Goal: Information Seeking & Learning: Learn about a topic

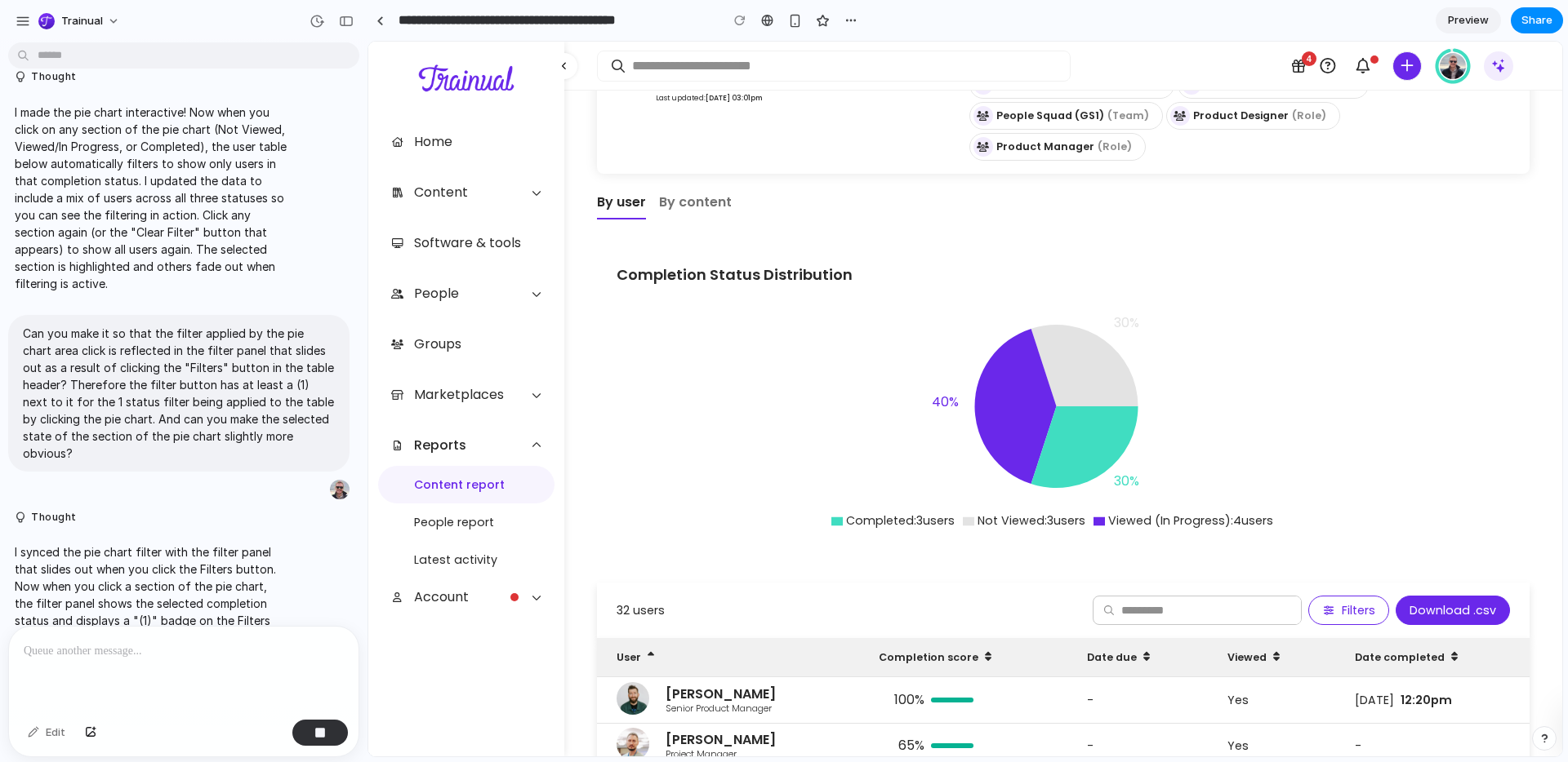
scroll to position [83, 0]
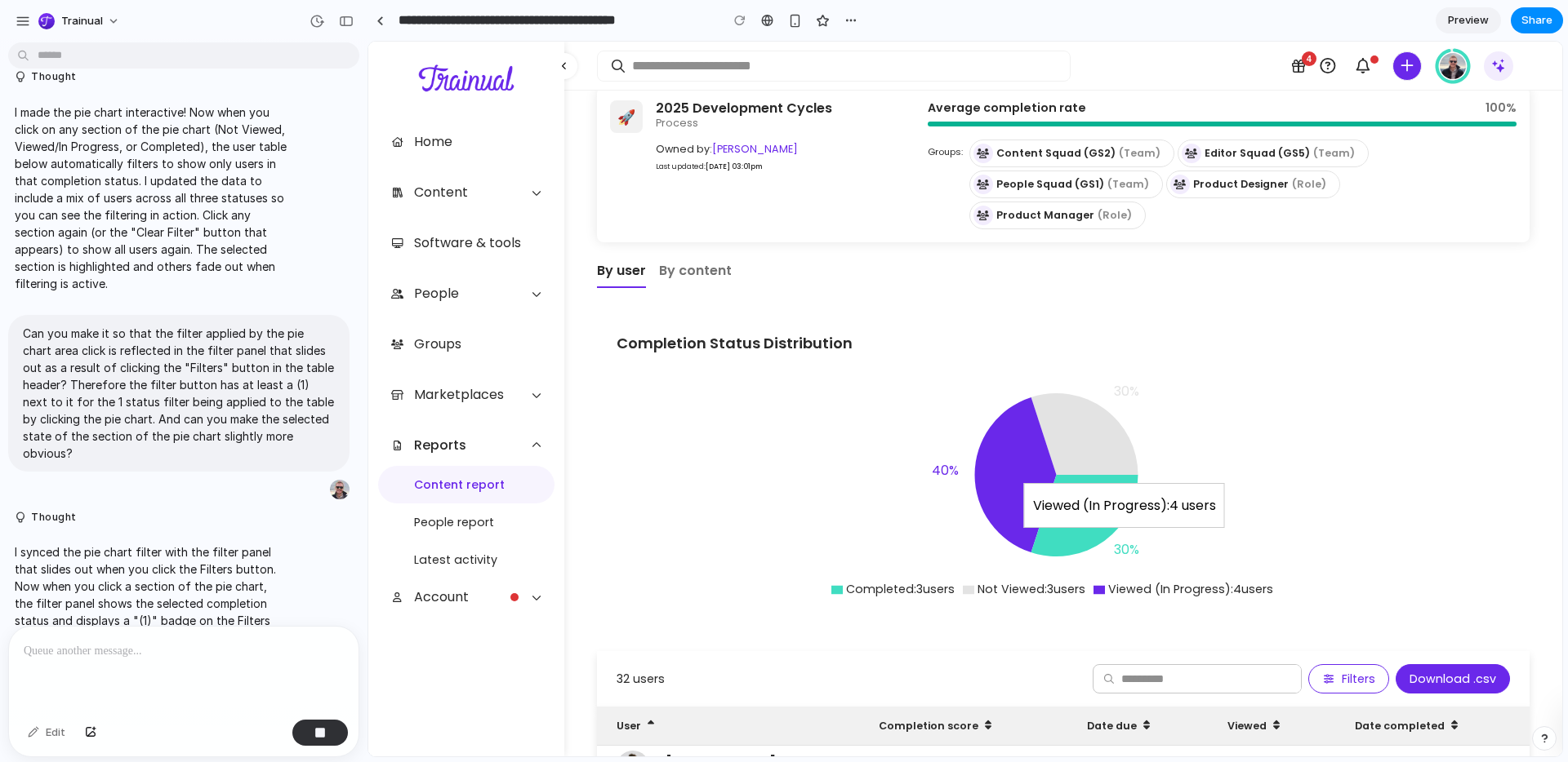
click at [1013, 463] on icon at bounding box center [1016, 475] width 82 height 155
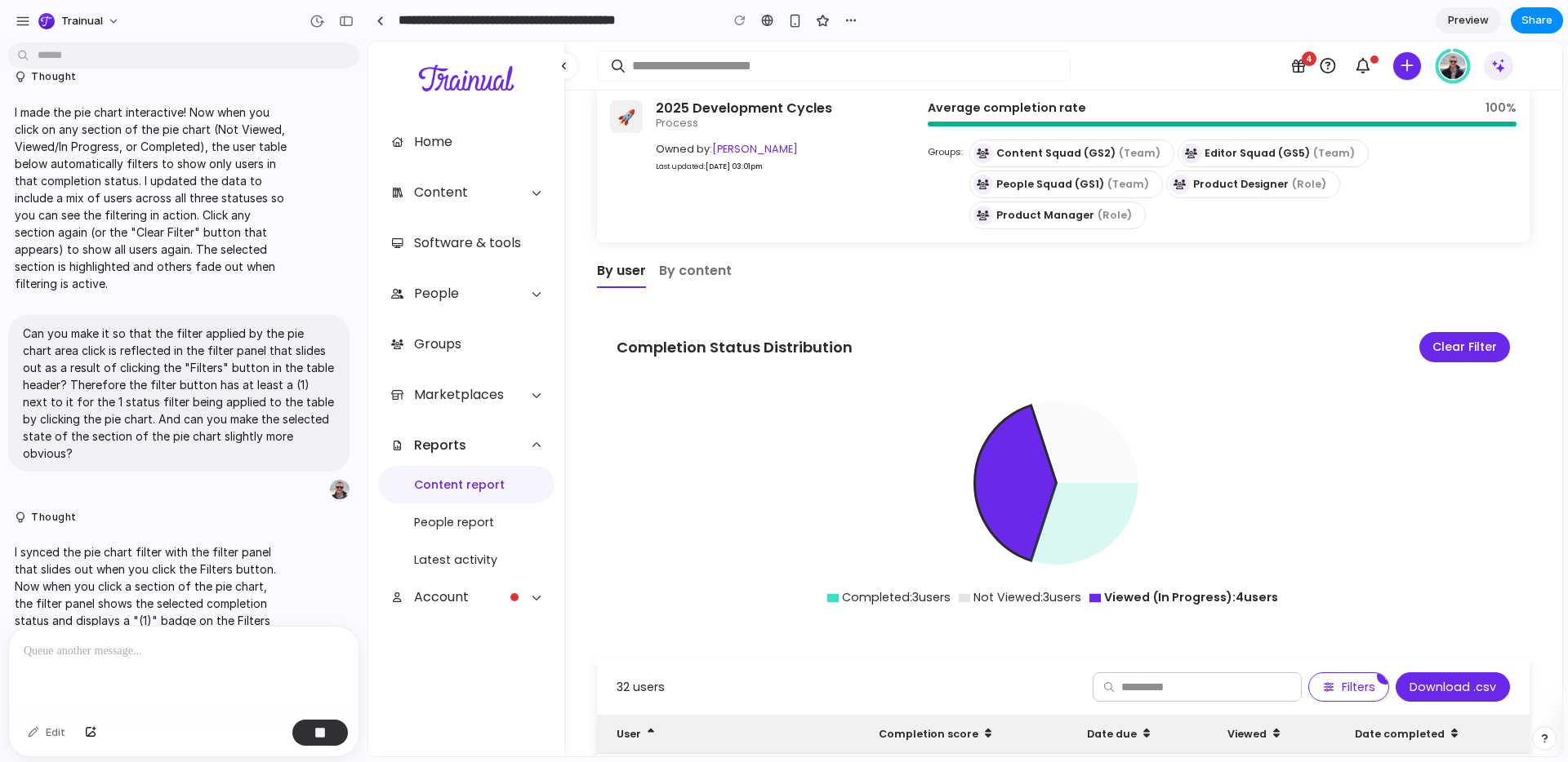
scroll to position [329, 0]
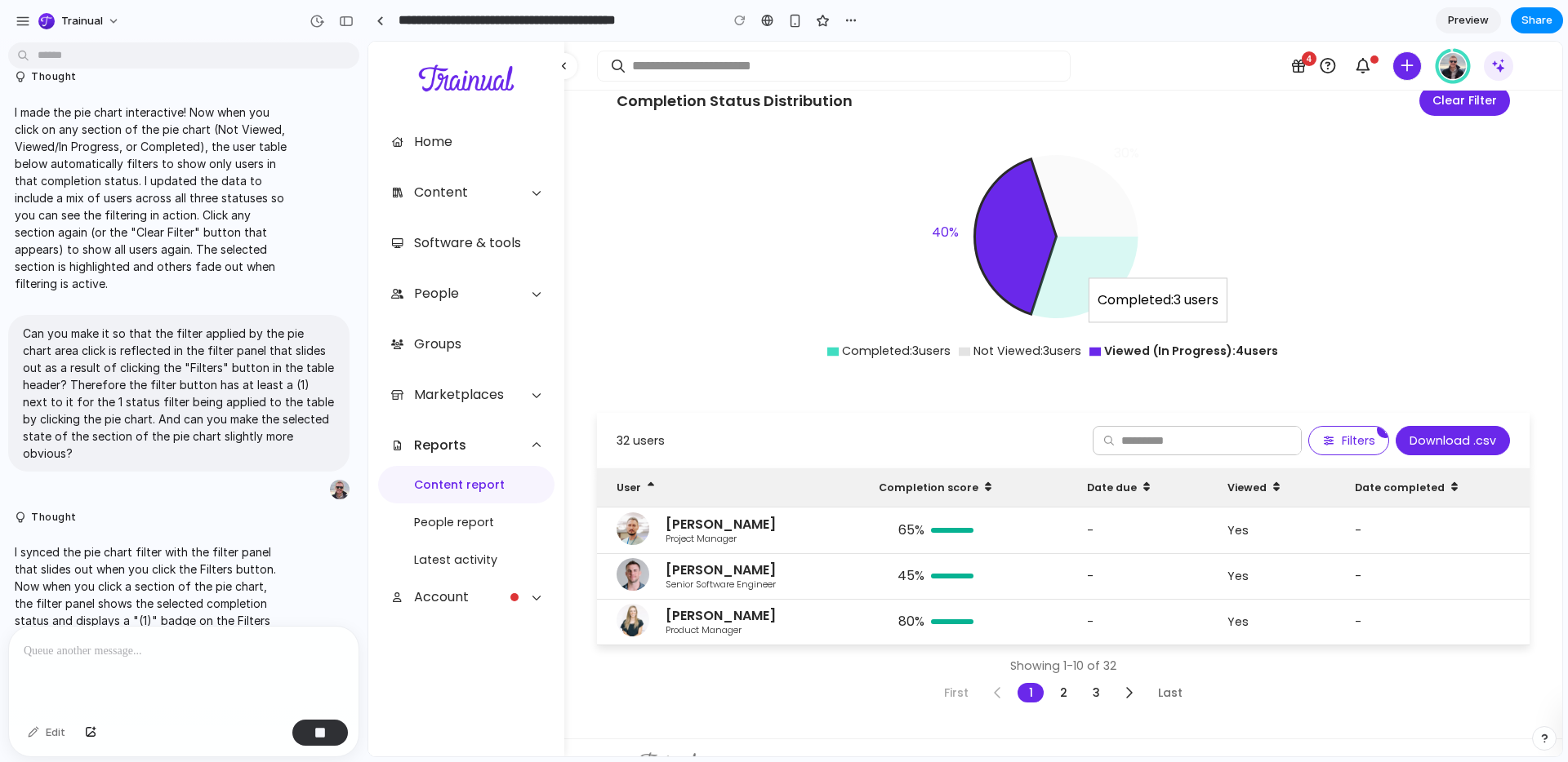
click at [1073, 241] on icon at bounding box center [1085, 277] width 107 height 82
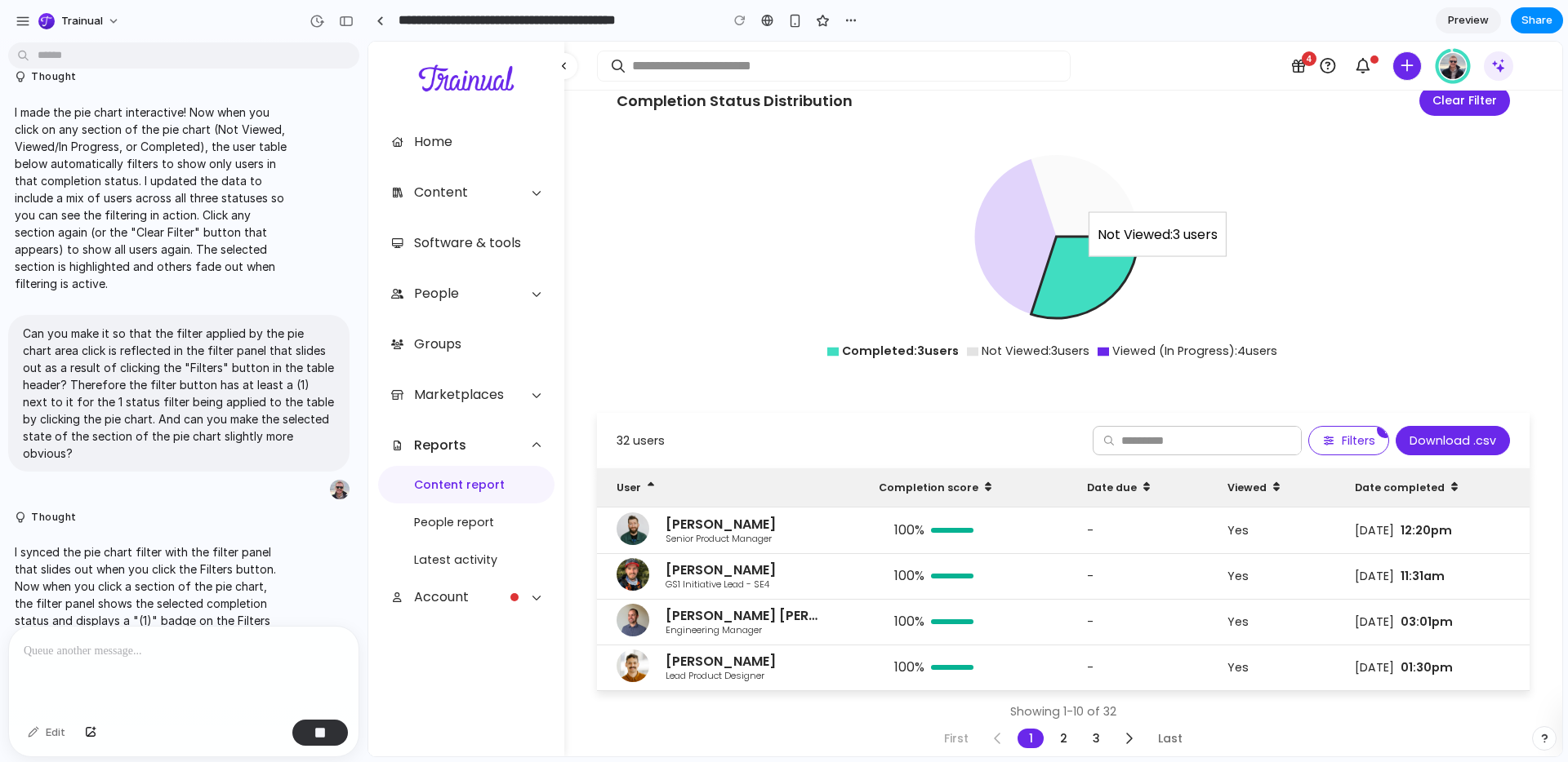
click at [1071, 163] on icon at bounding box center [1085, 195] width 107 height 82
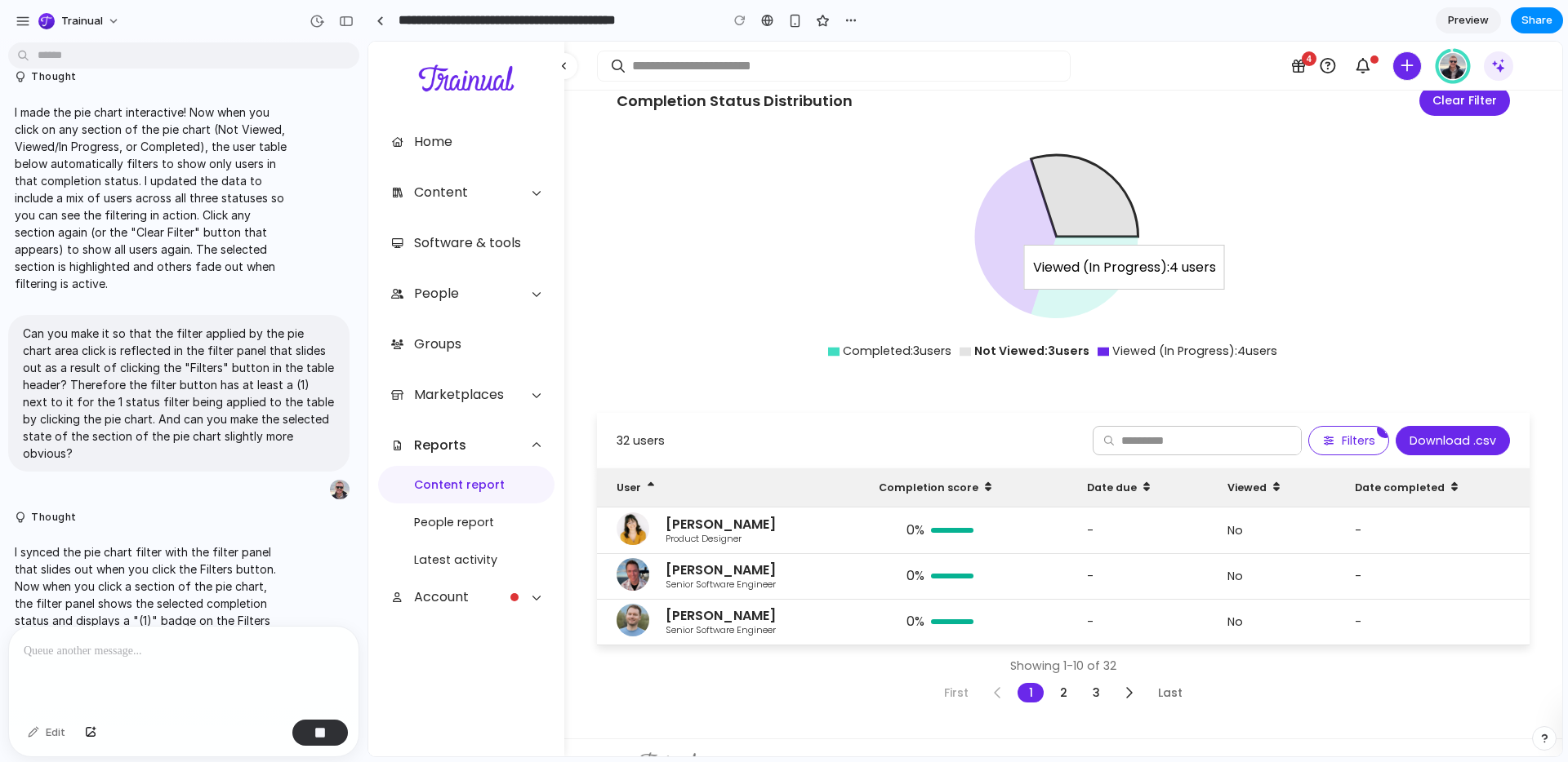
click at [1029, 213] on icon at bounding box center [1016, 236] width 82 height 155
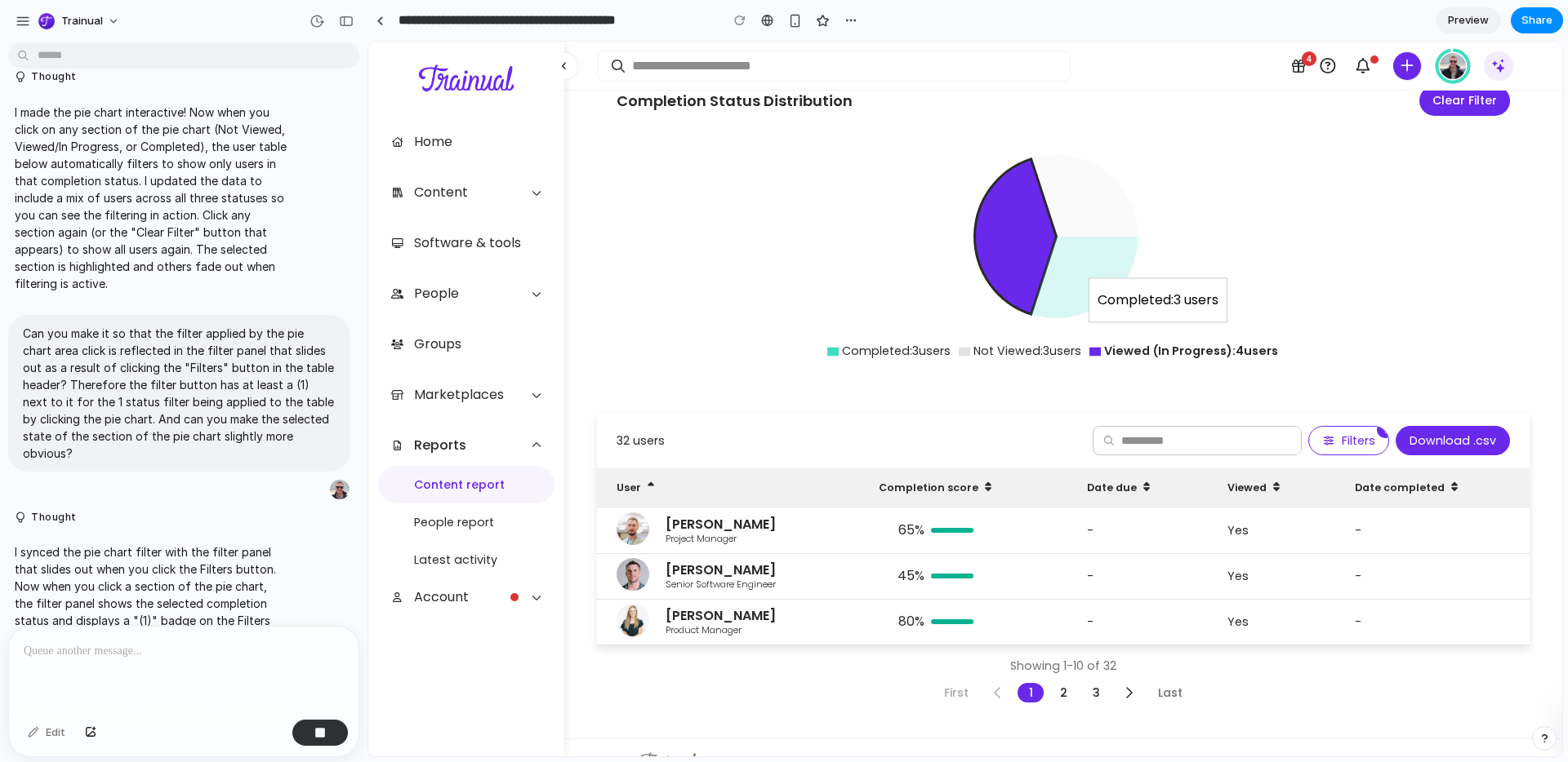
click at [1086, 264] on icon at bounding box center [1085, 277] width 107 height 82
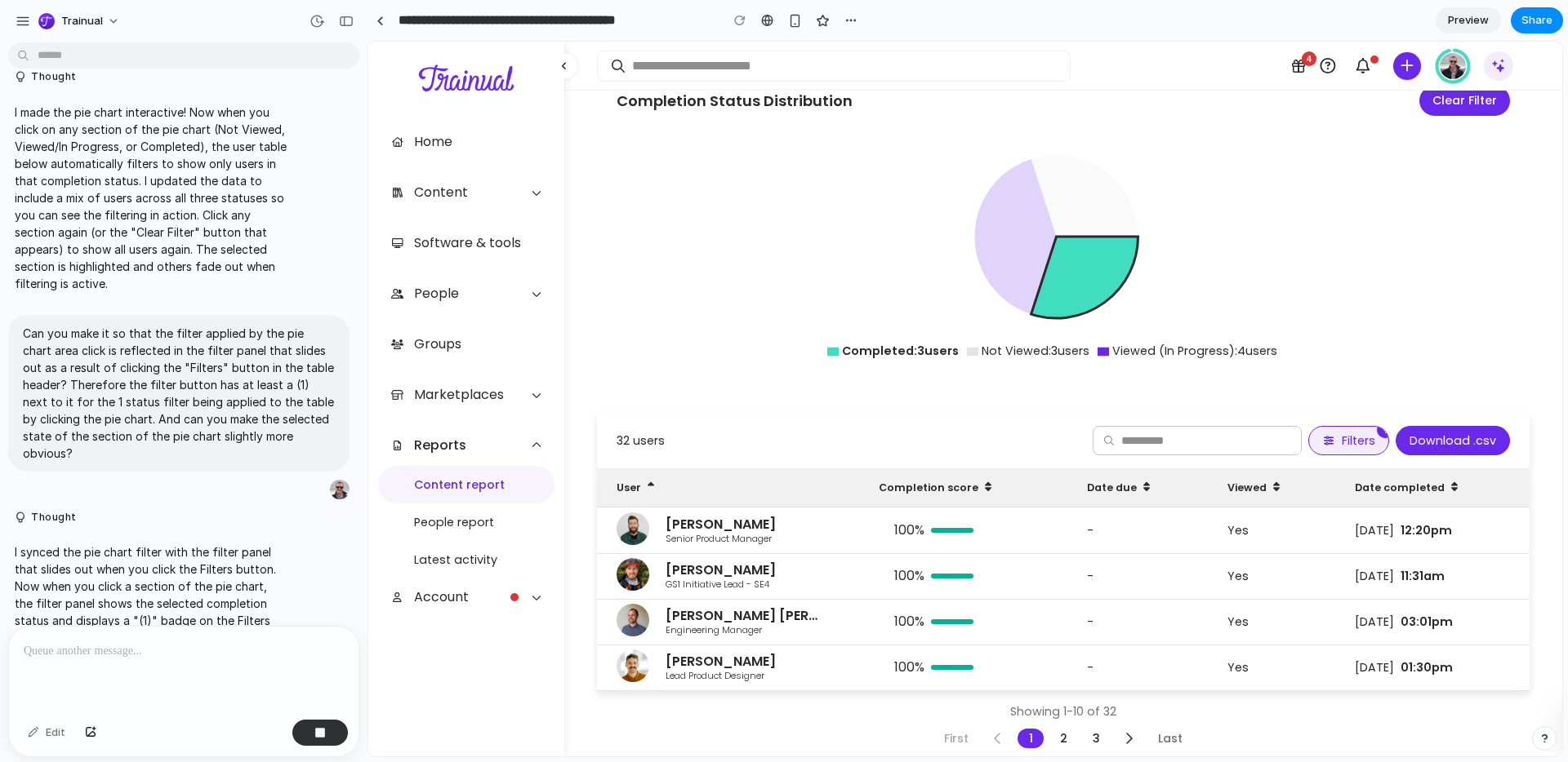
click at [1350, 434] on span "Filters" at bounding box center [1359, 441] width 34 height 15
click at [1342, 434] on span "Filters" at bounding box center [1359, 441] width 34 height 15
click at [1353, 303] on icon "30% 40% 30%" at bounding box center [1056, 251] width 880 height 245
click at [1045, 249] on icon at bounding box center [1085, 277] width 107 height 82
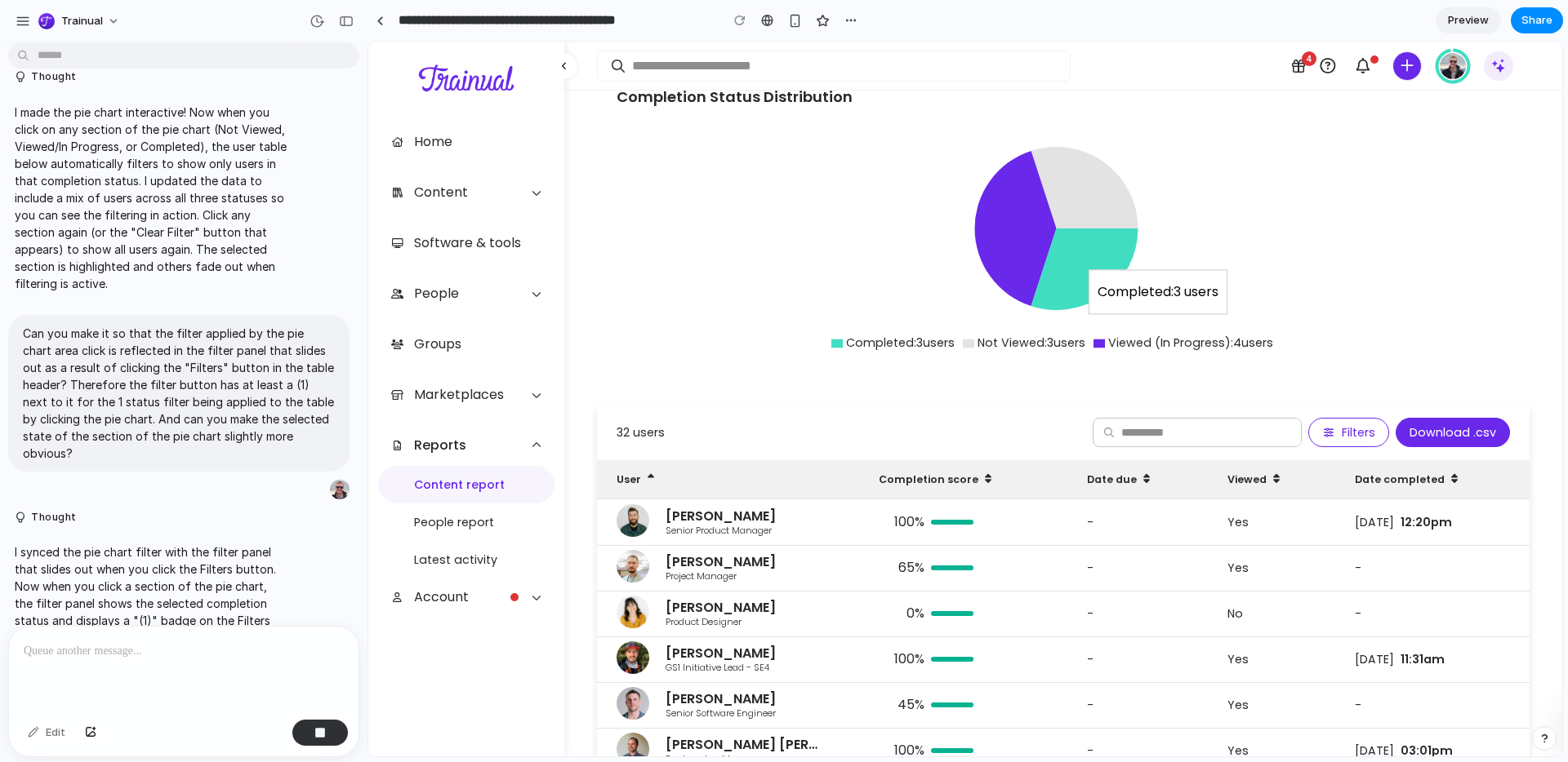
scroll to position [321, 0]
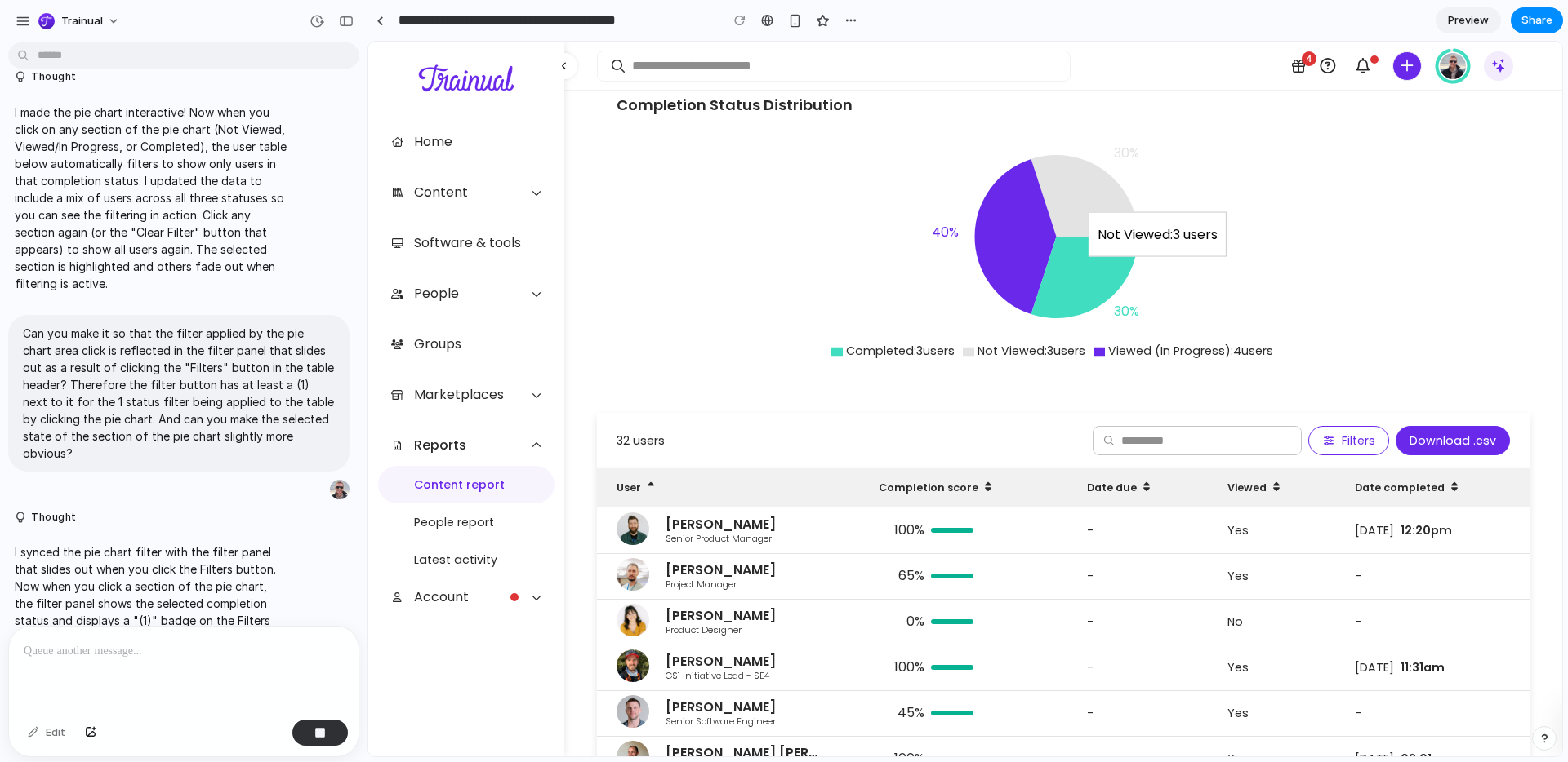
click at [1104, 167] on icon at bounding box center [1085, 195] width 107 height 82
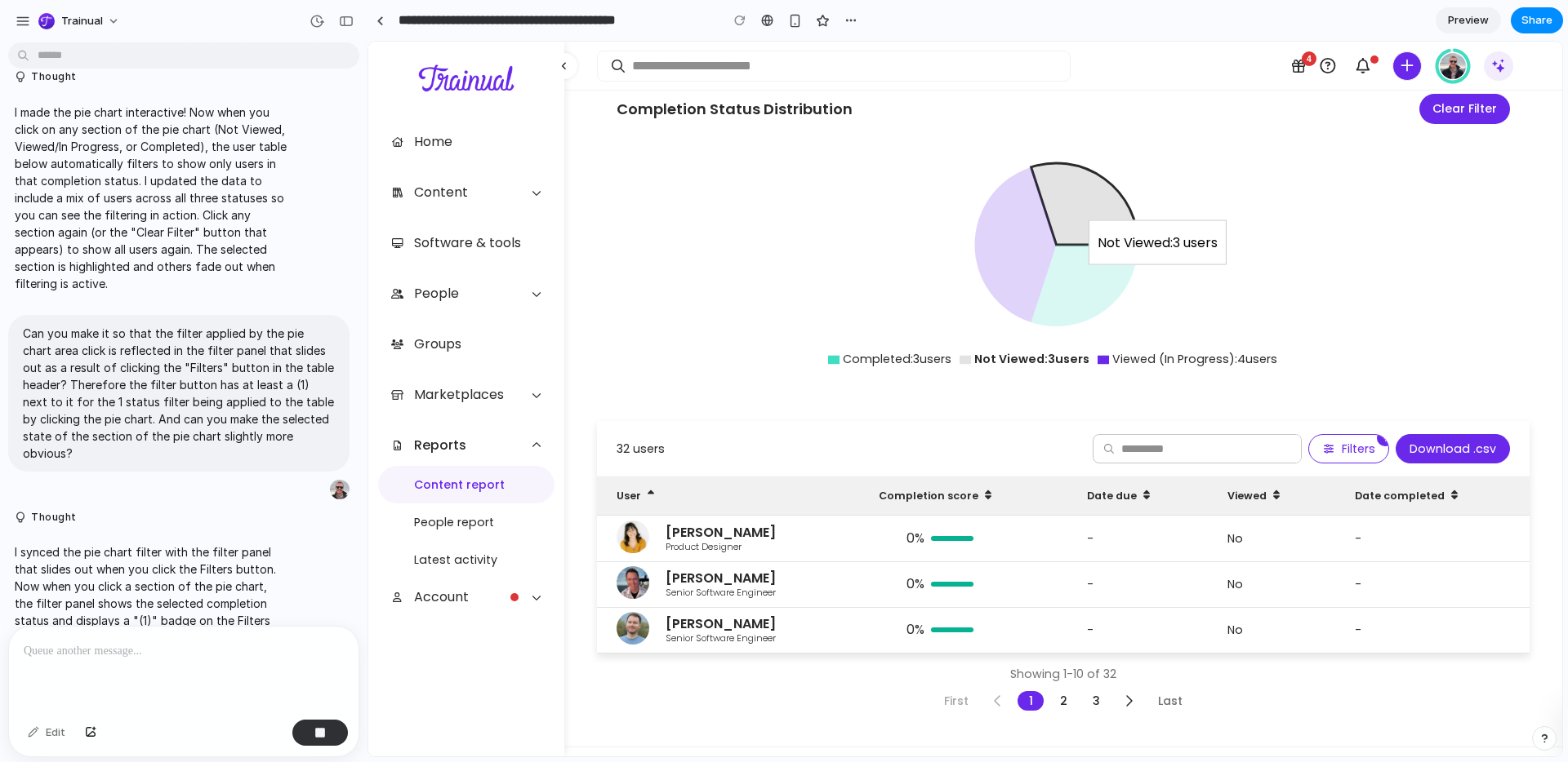
scroll to position [329, 0]
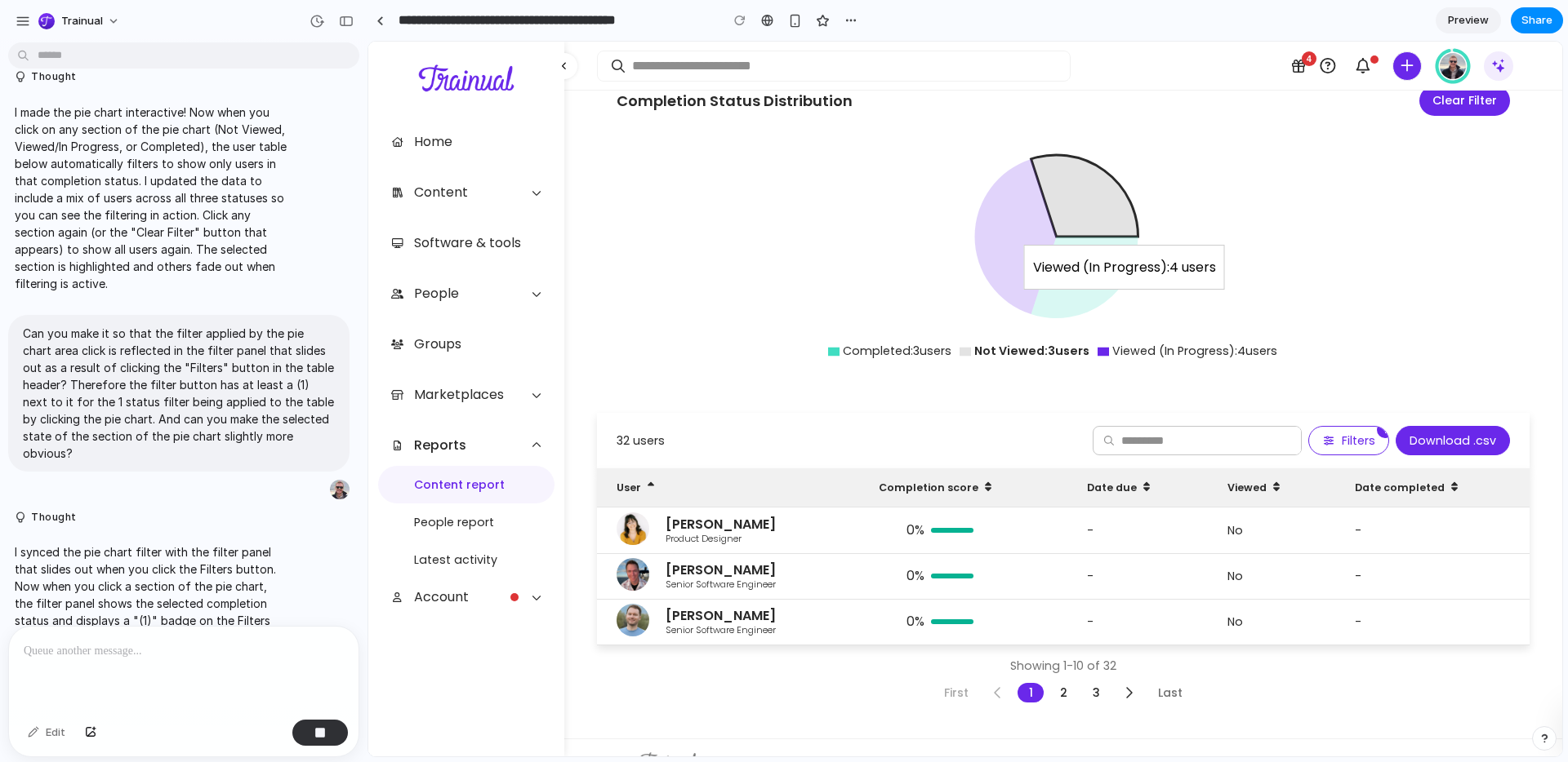
click at [1020, 193] on icon at bounding box center [1016, 236] width 82 height 155
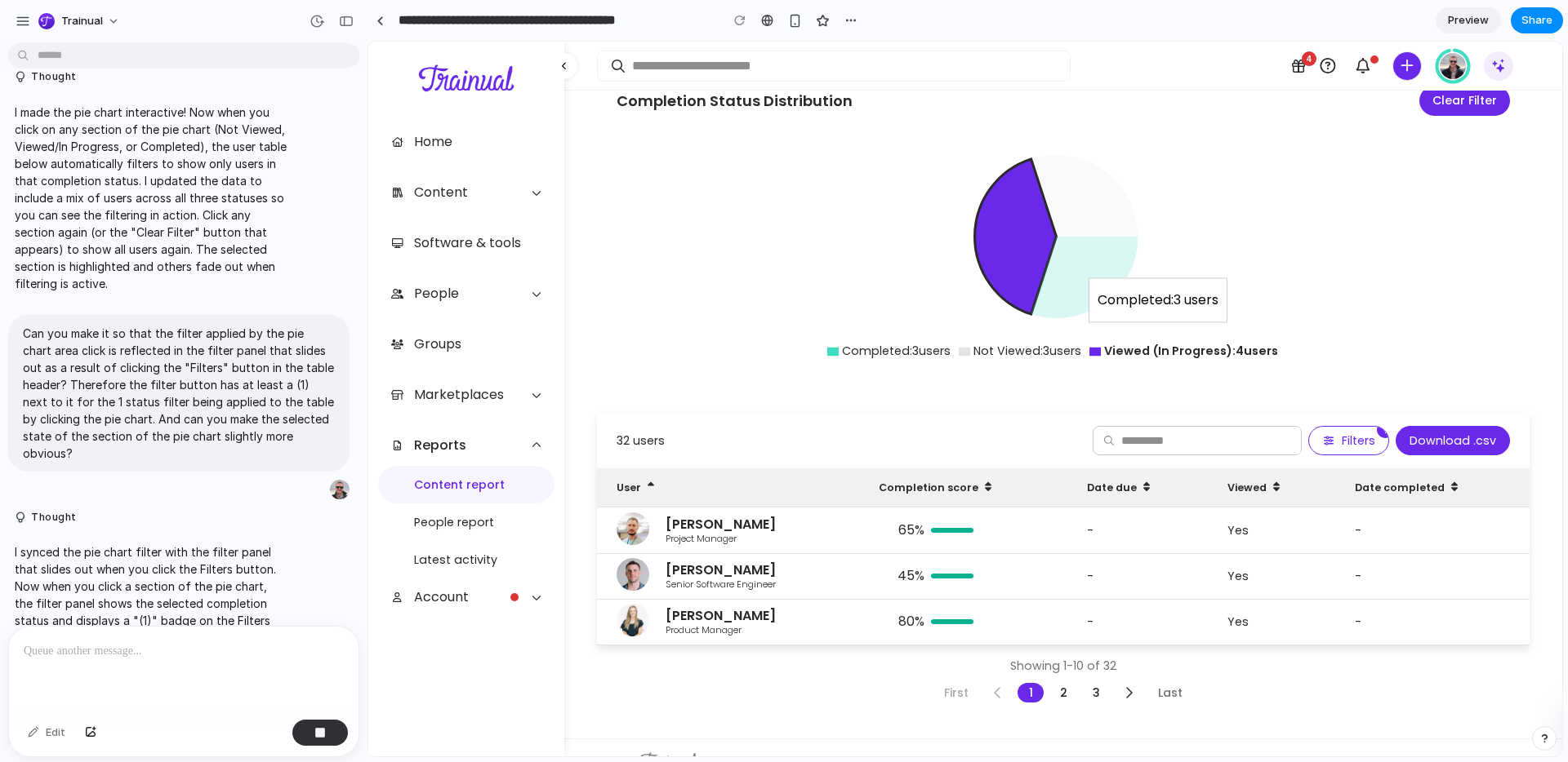
click at [1065, 242] on icon at bounding box center [1085, 277] width 107 height 82
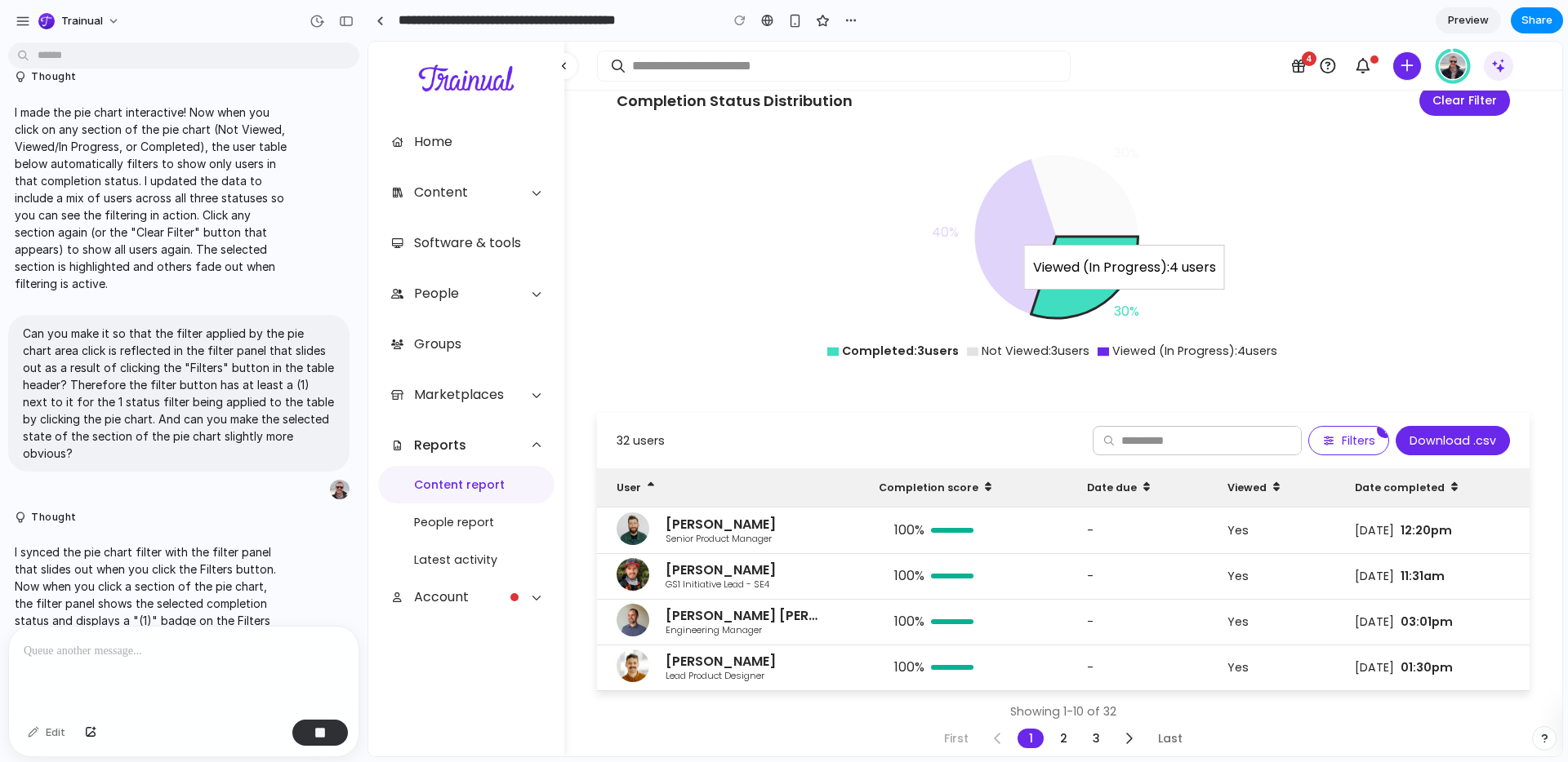
click at [1023, 193] on icon at bounding box center [1016, 236] width 82 height 155
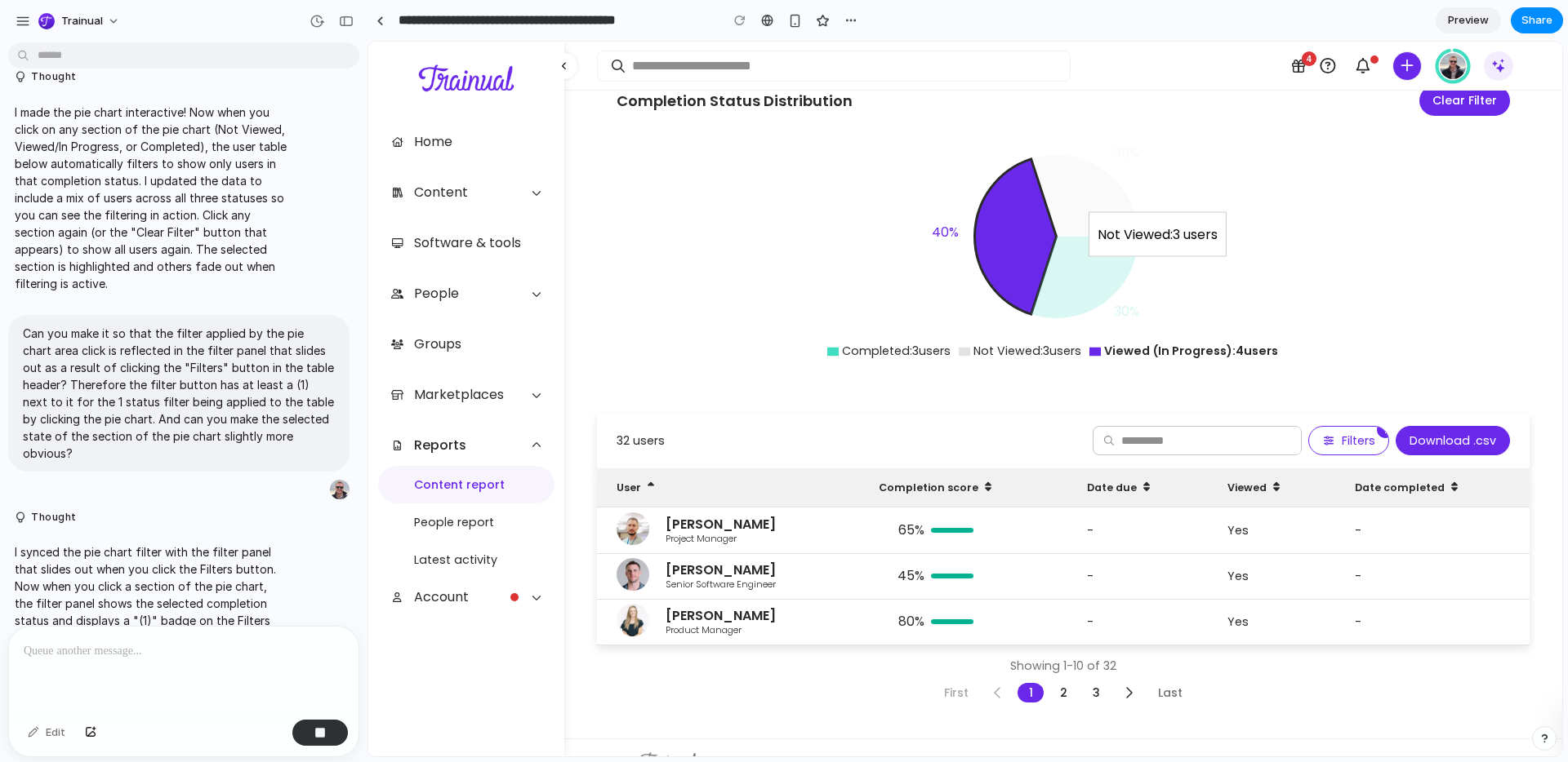
click at [1076, 155] on icon at bounding box center [1085, 195] width 107 height 82
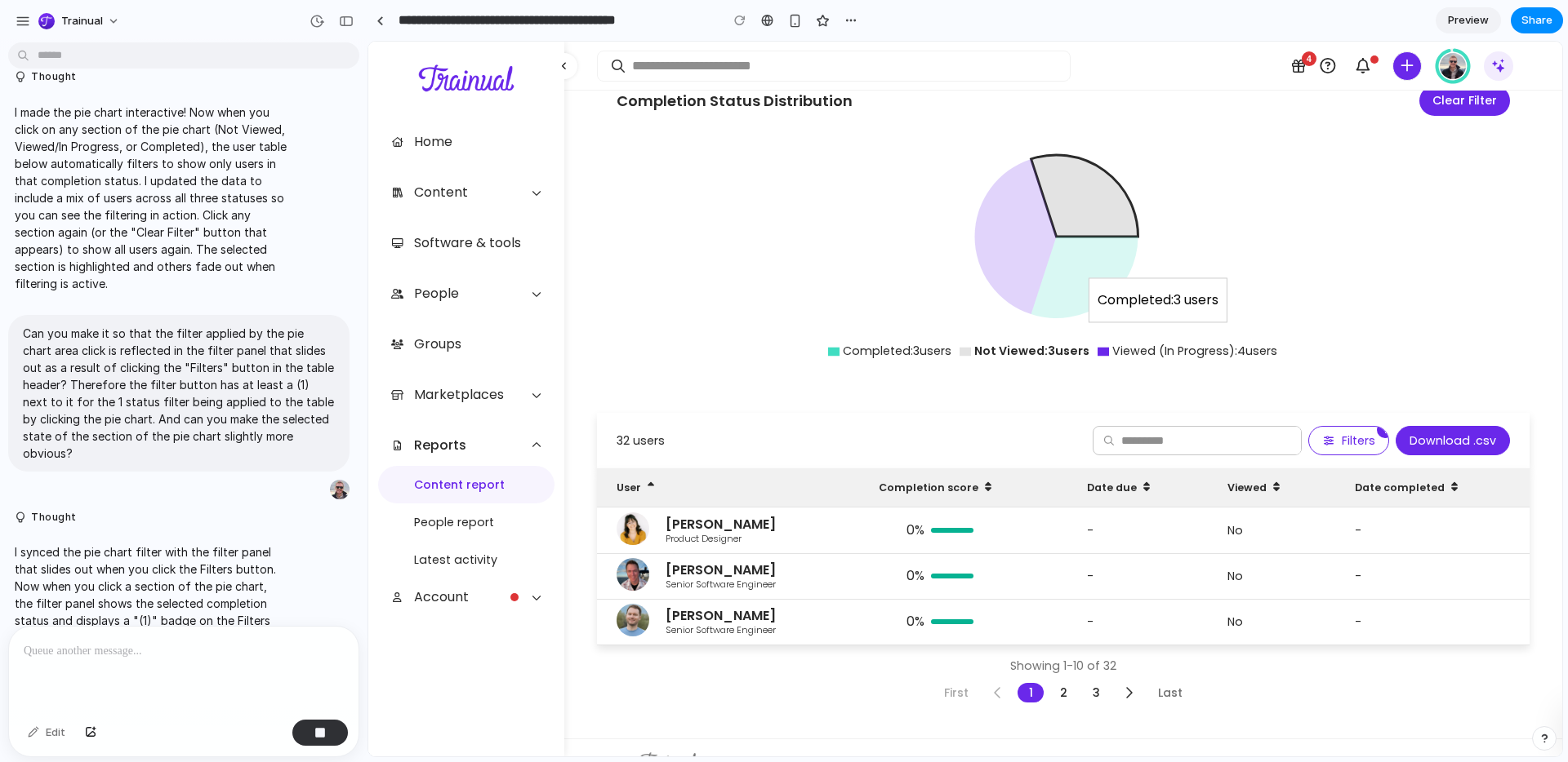
click at [1063, 240] on icon at bounding box center [1085, 277] width 107 height 82
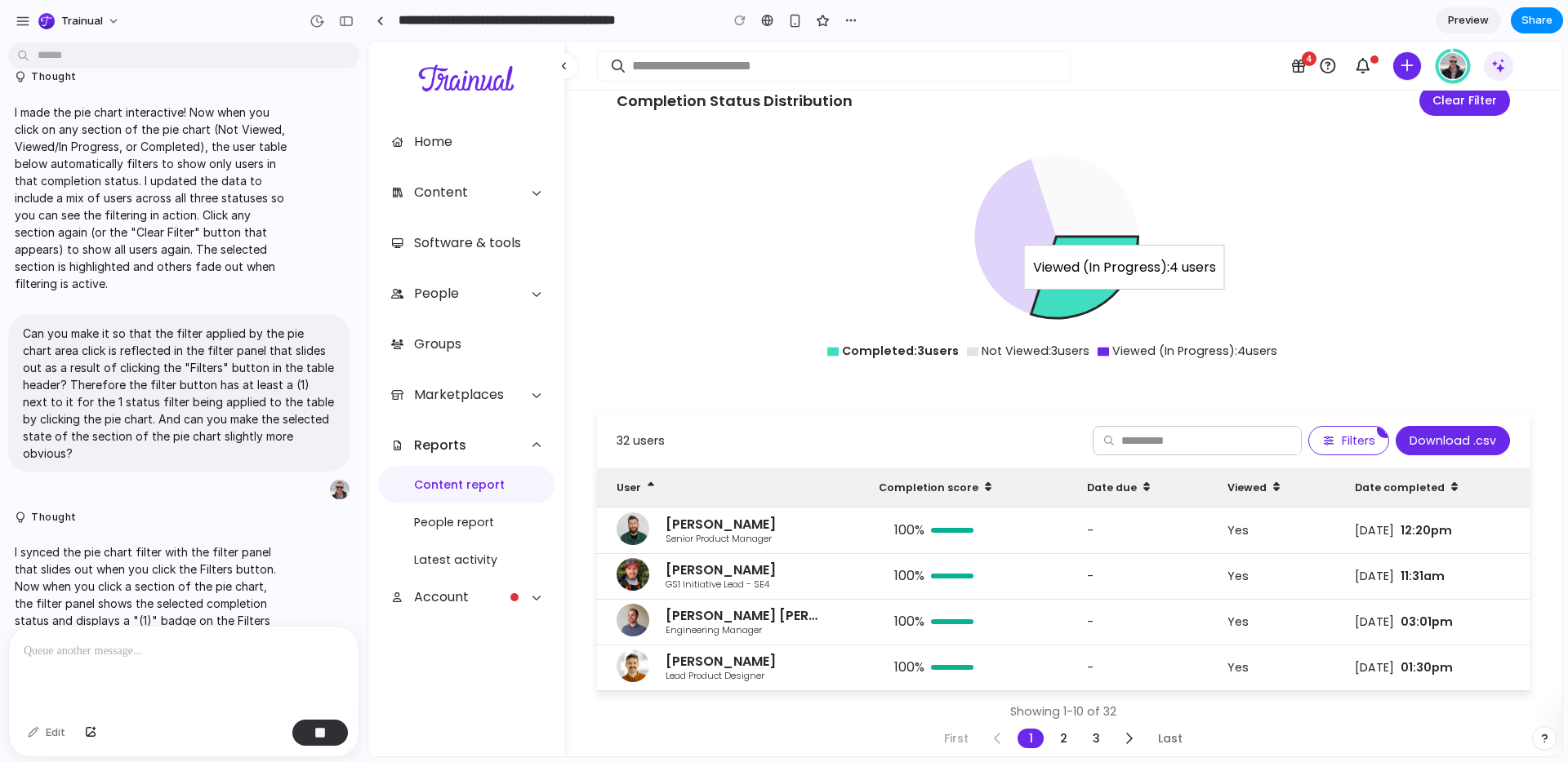
click at [1027, 209] on icon at bounding box center [1016, 236] width 82 height 155
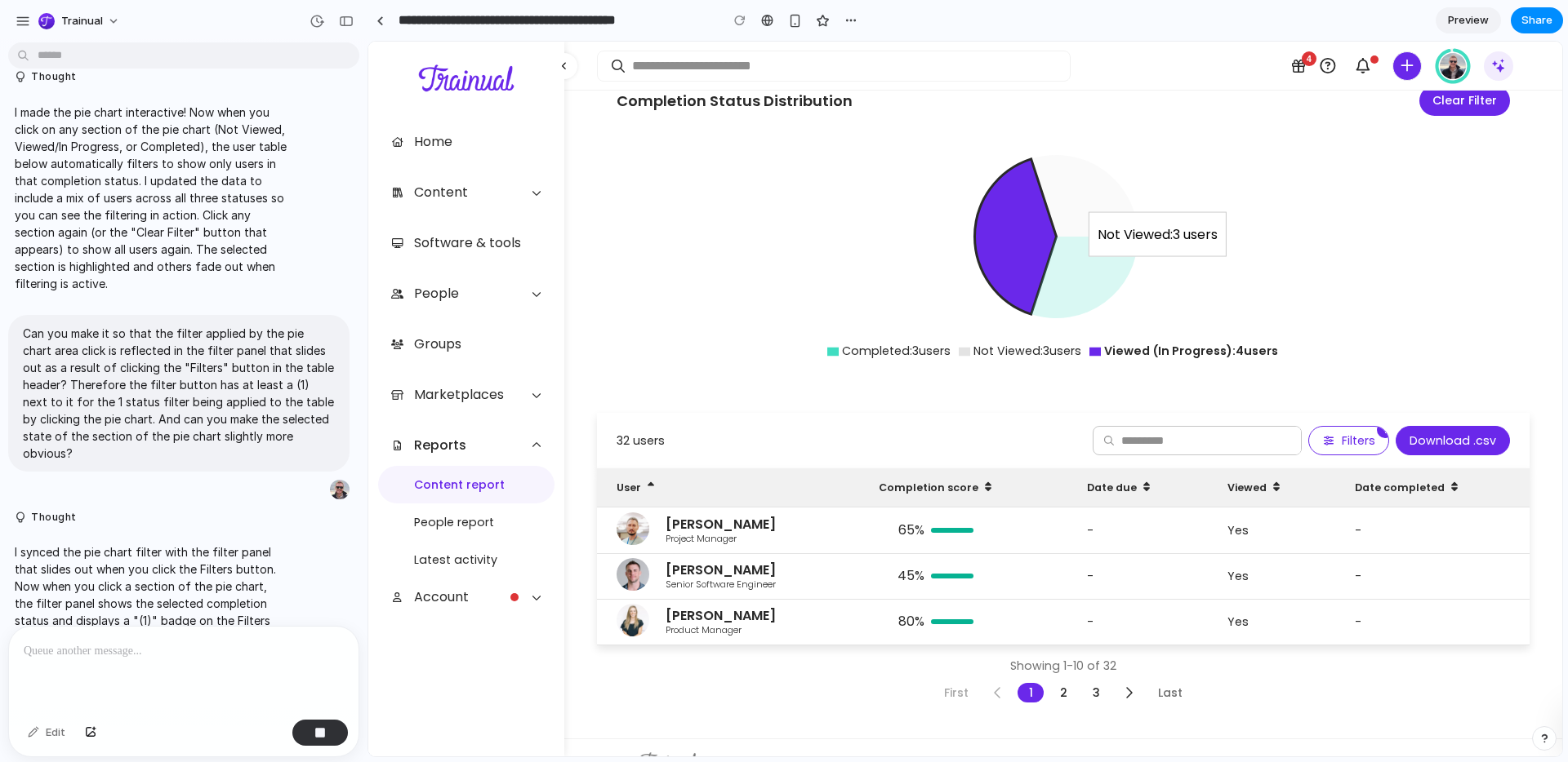
click at [1063, 171] on icon at bounding box center [1085, 195] width 107 height 82
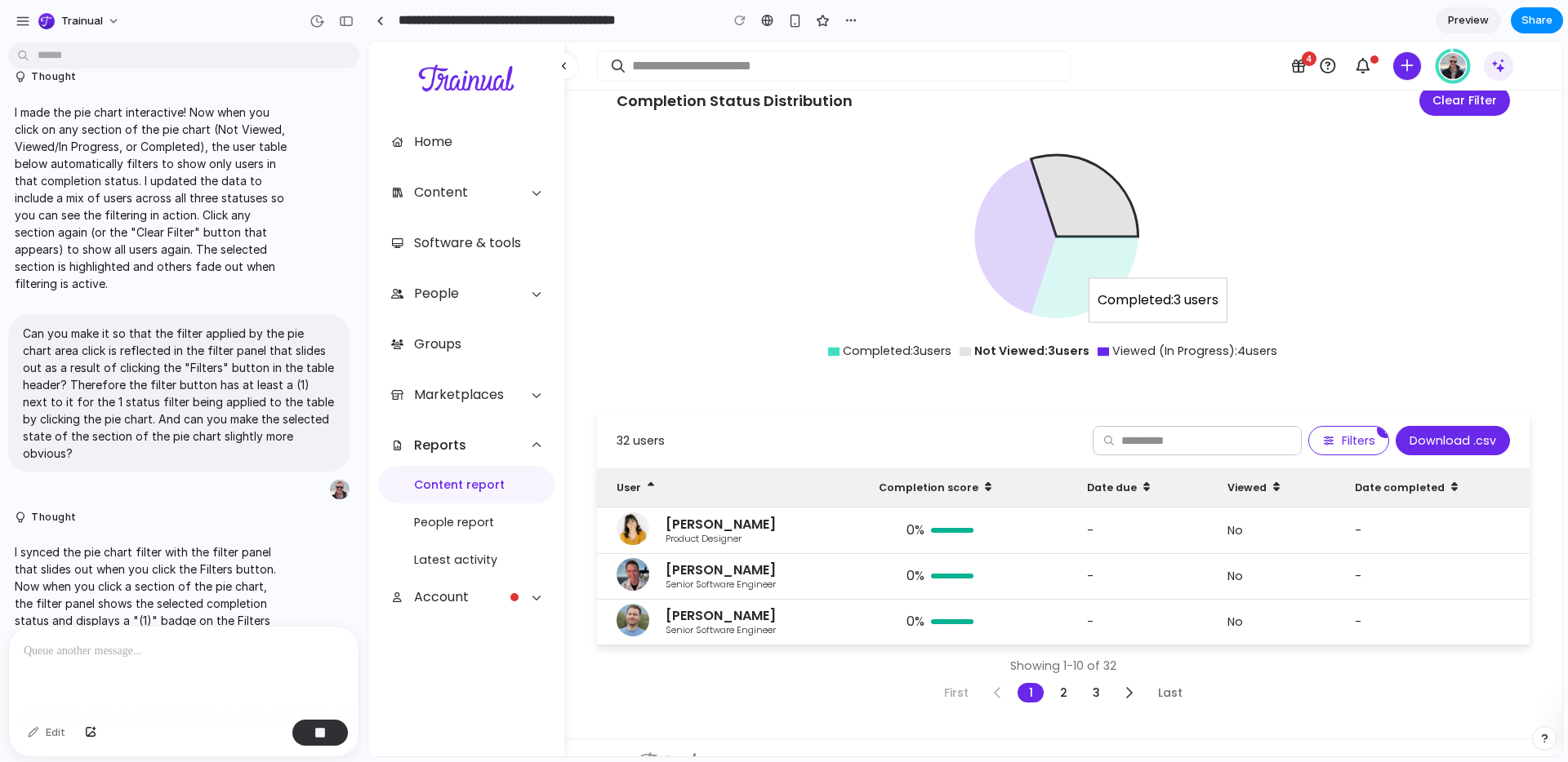
click at [1066, 252] on icon at bounding box center [1085, 277] width 107 height 82
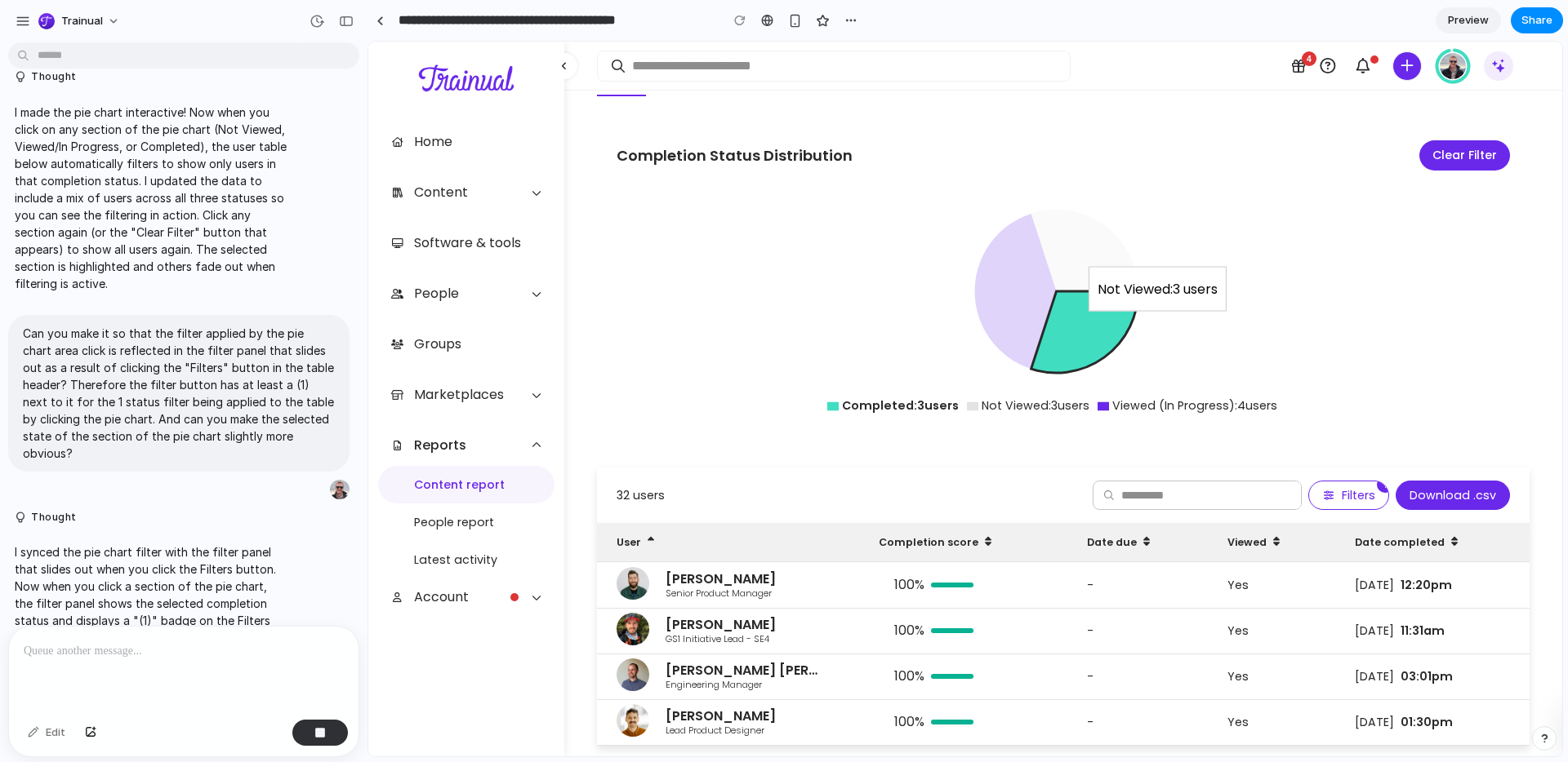
scroll to position [273, 0]
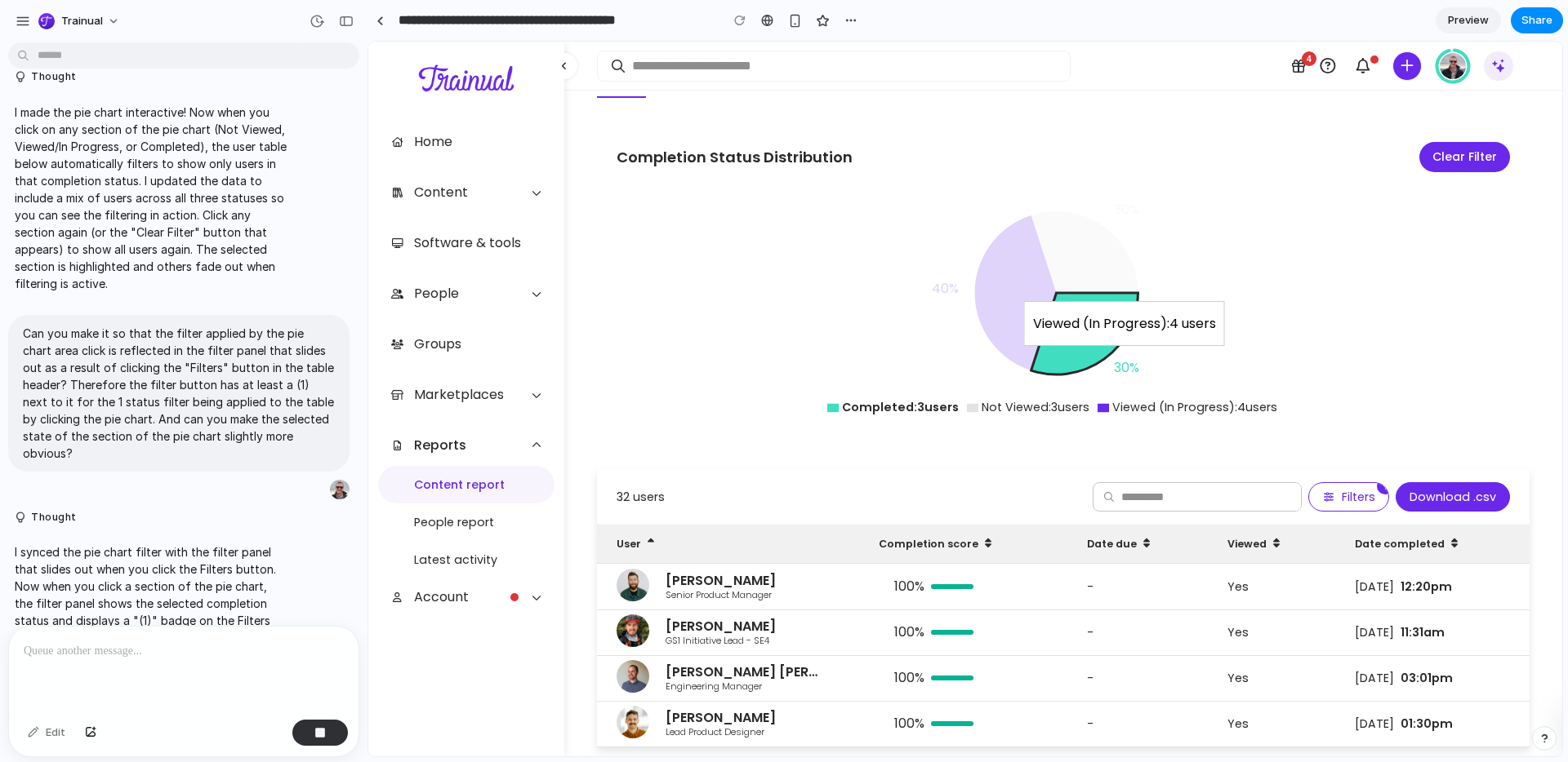
click at [1025, 244] on icon at bounding box center [1016, 293] width 82 height 155
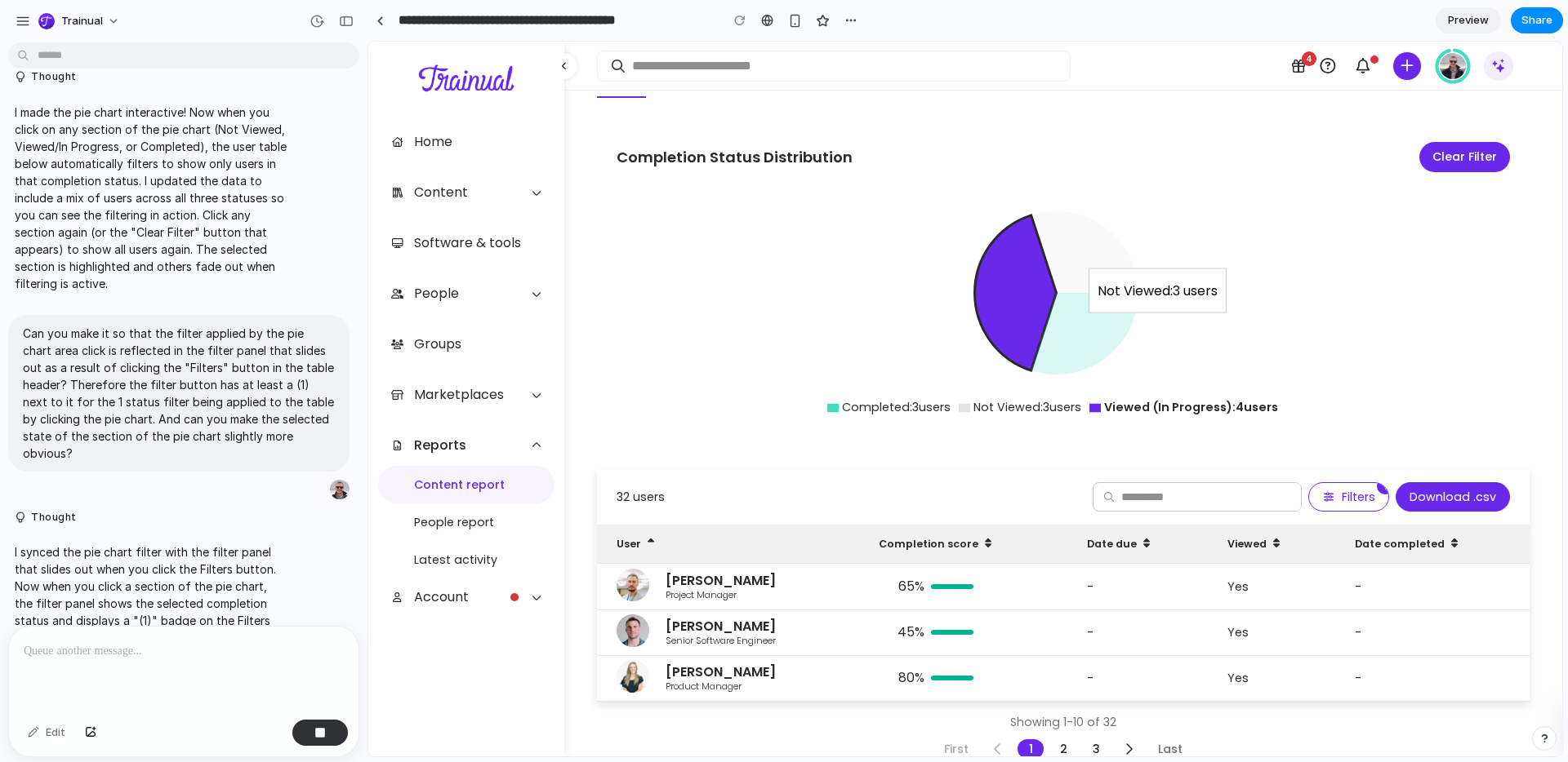
click at [1066, 221] on icon at bounding box center [1085, 252] width 107 height 82
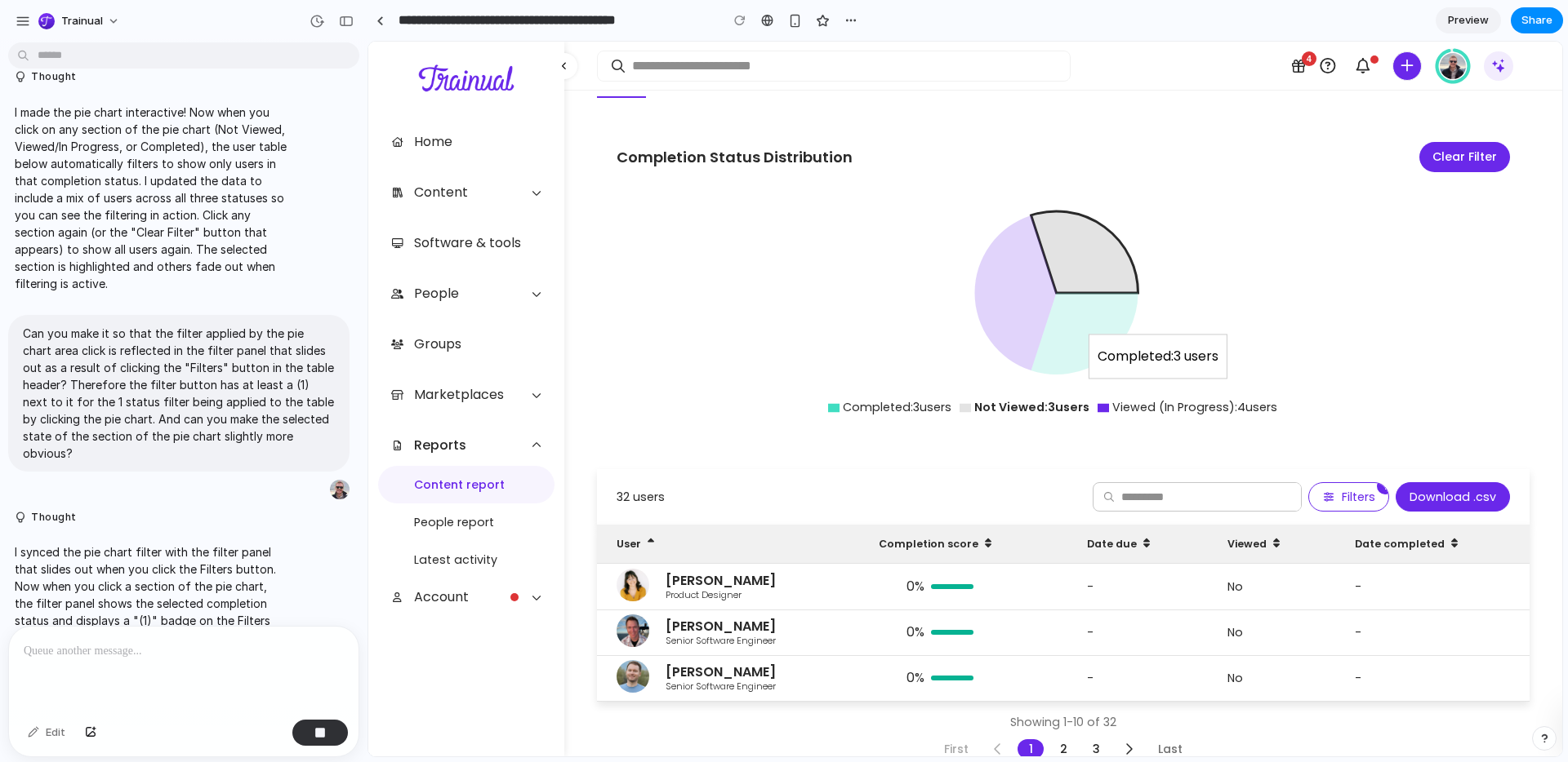
click at [1074, 304] on icon at bounding box center [1085, 334] width 107 height 82
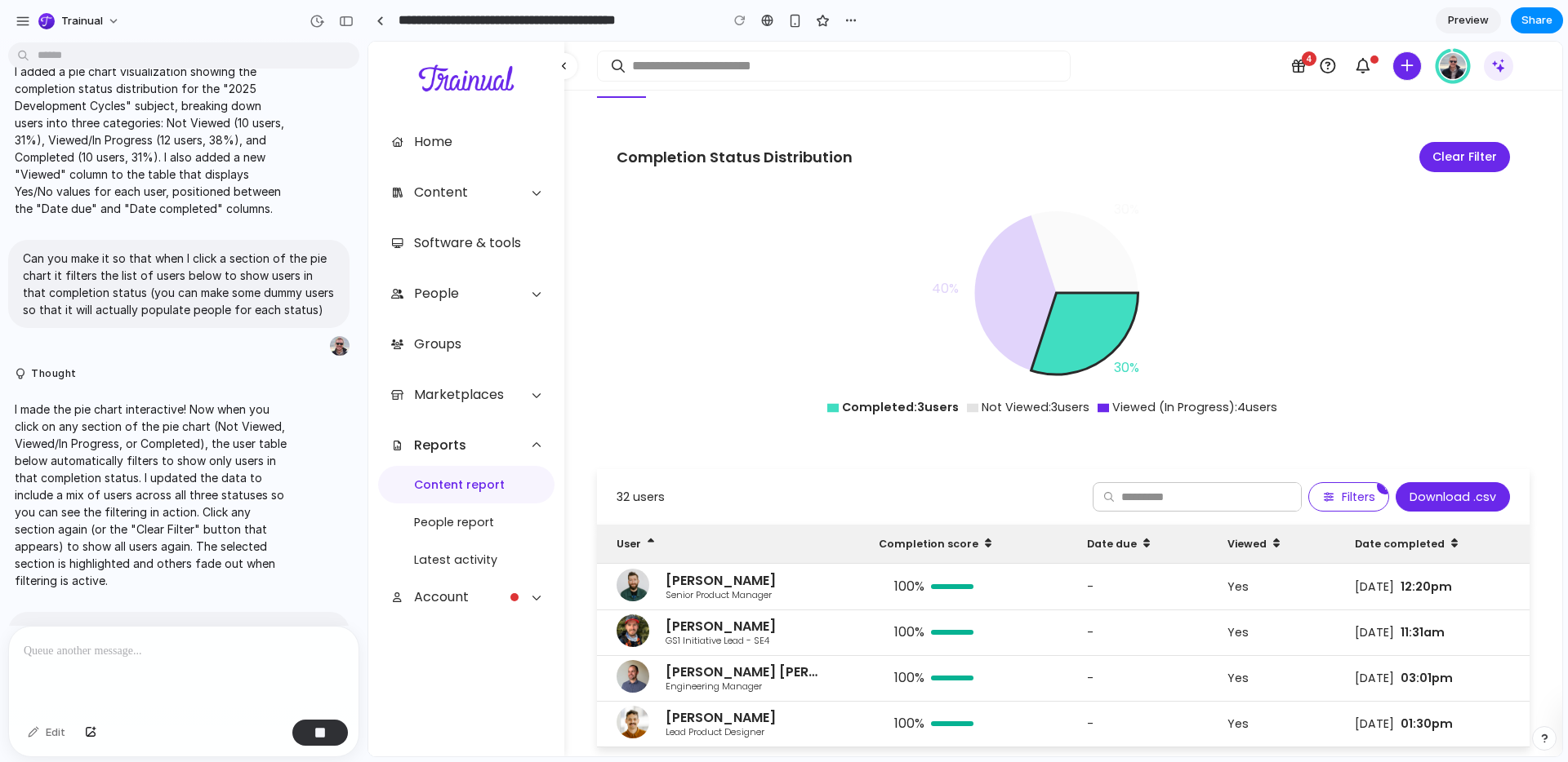
scroll to position [0, 0]
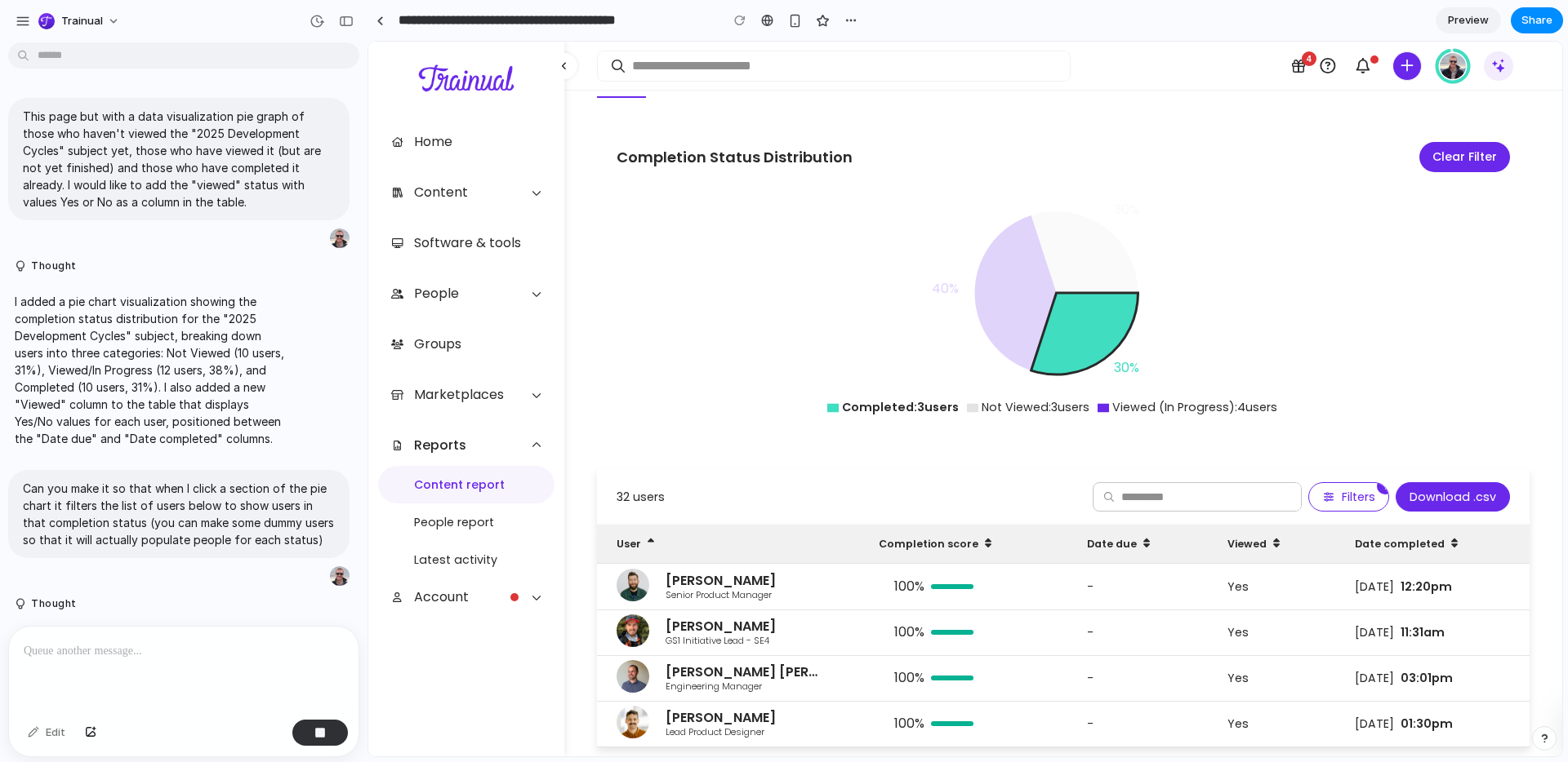
click at [142, 657] on p at bounding box center [183, 651] width 320 height 20
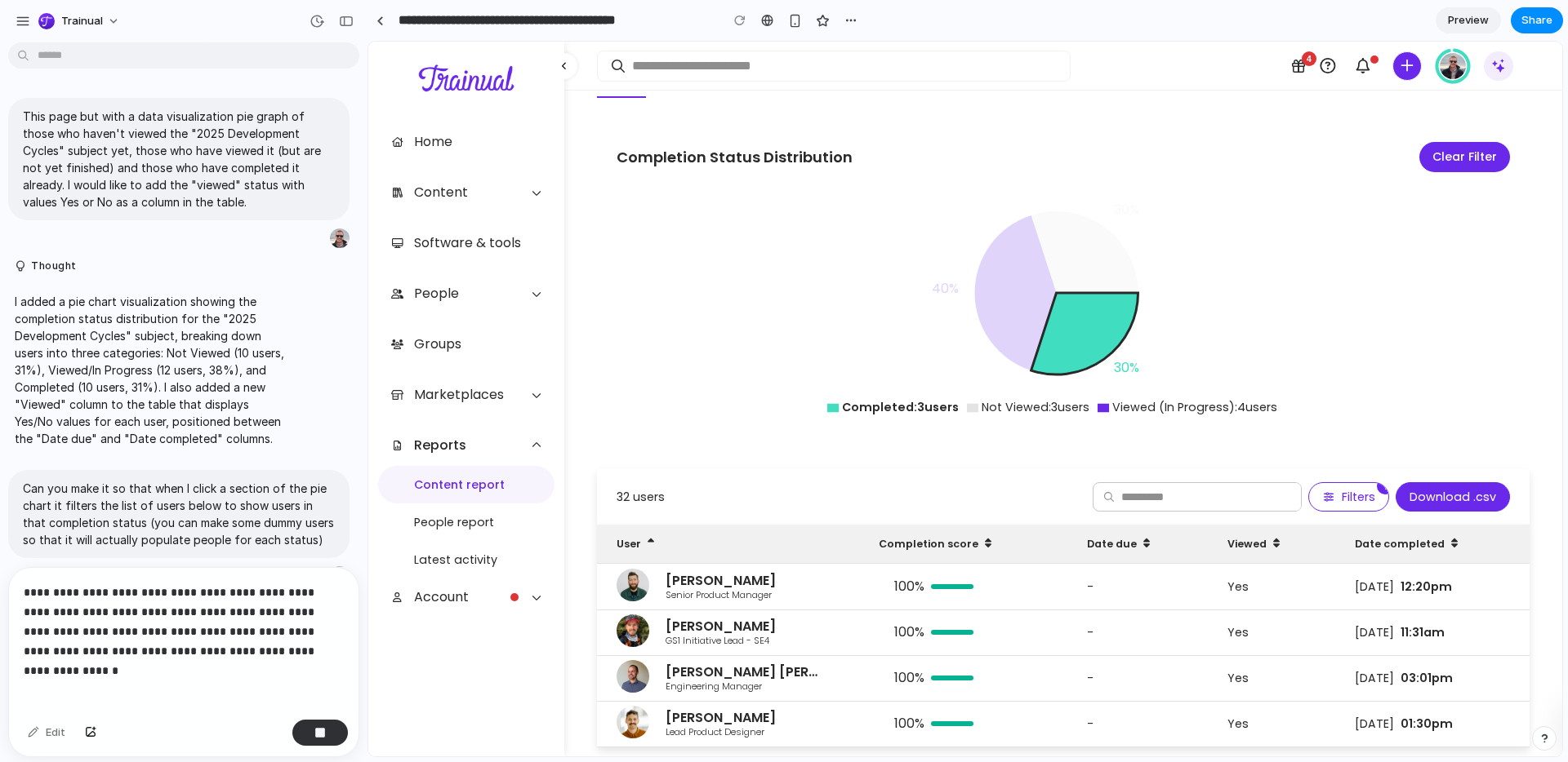
click at [236, 630] on p "**********" at bounding box center [183, 622] width 320 height 78
click at [282, 613] on p "**********" at bounding box center [183, 622] width 320 height 78
click at [115, 633] on p "**********" at bounding box center [183, 622] width 320 height 78
click at [192, 614] on p "**********" at bounding box center [183, 612] width 320 height 98
click at [292, 641] on p "**********" at bounding box center [183, 612] width 320 height 98
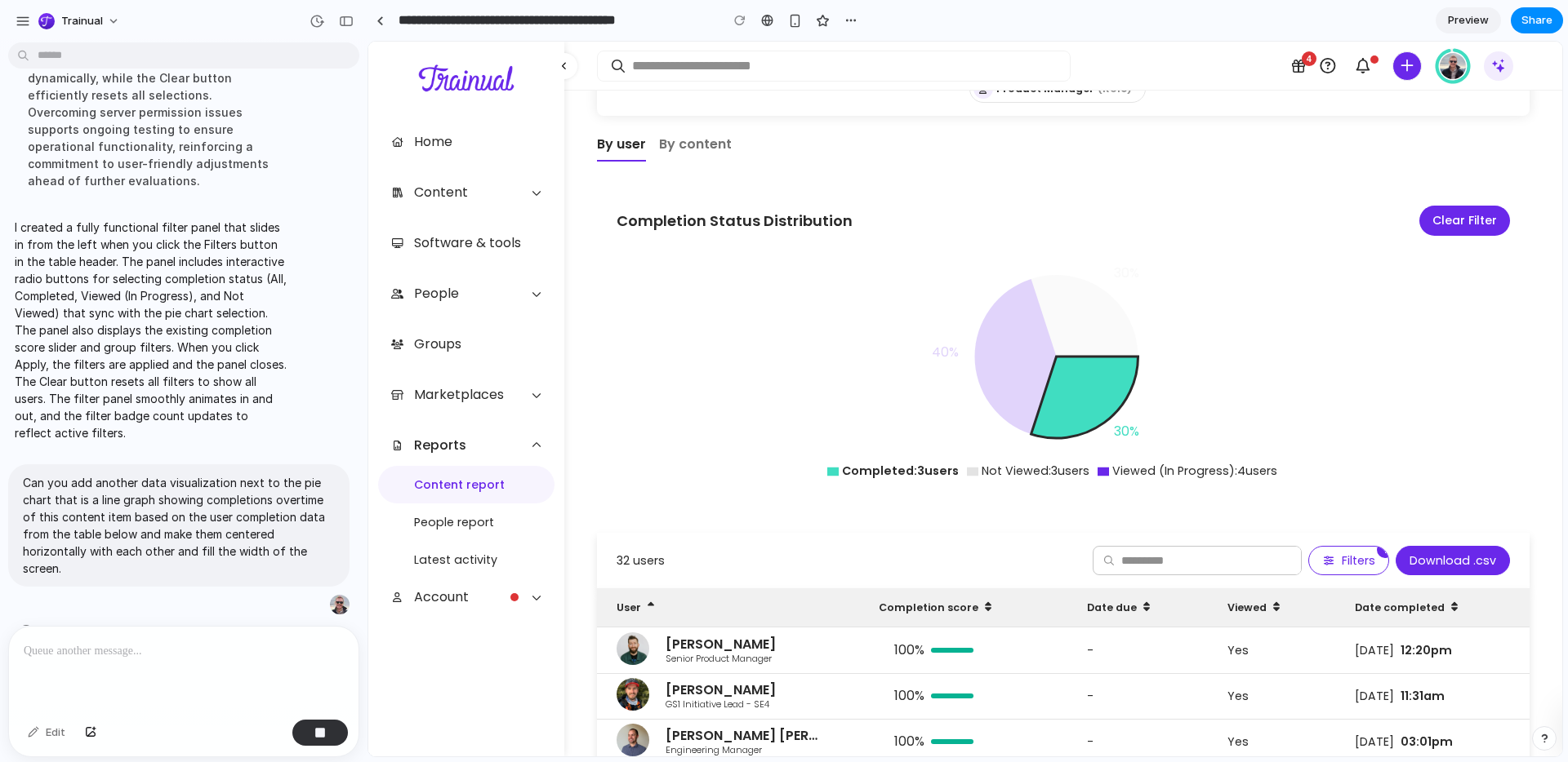
scroll to position [214, 0]
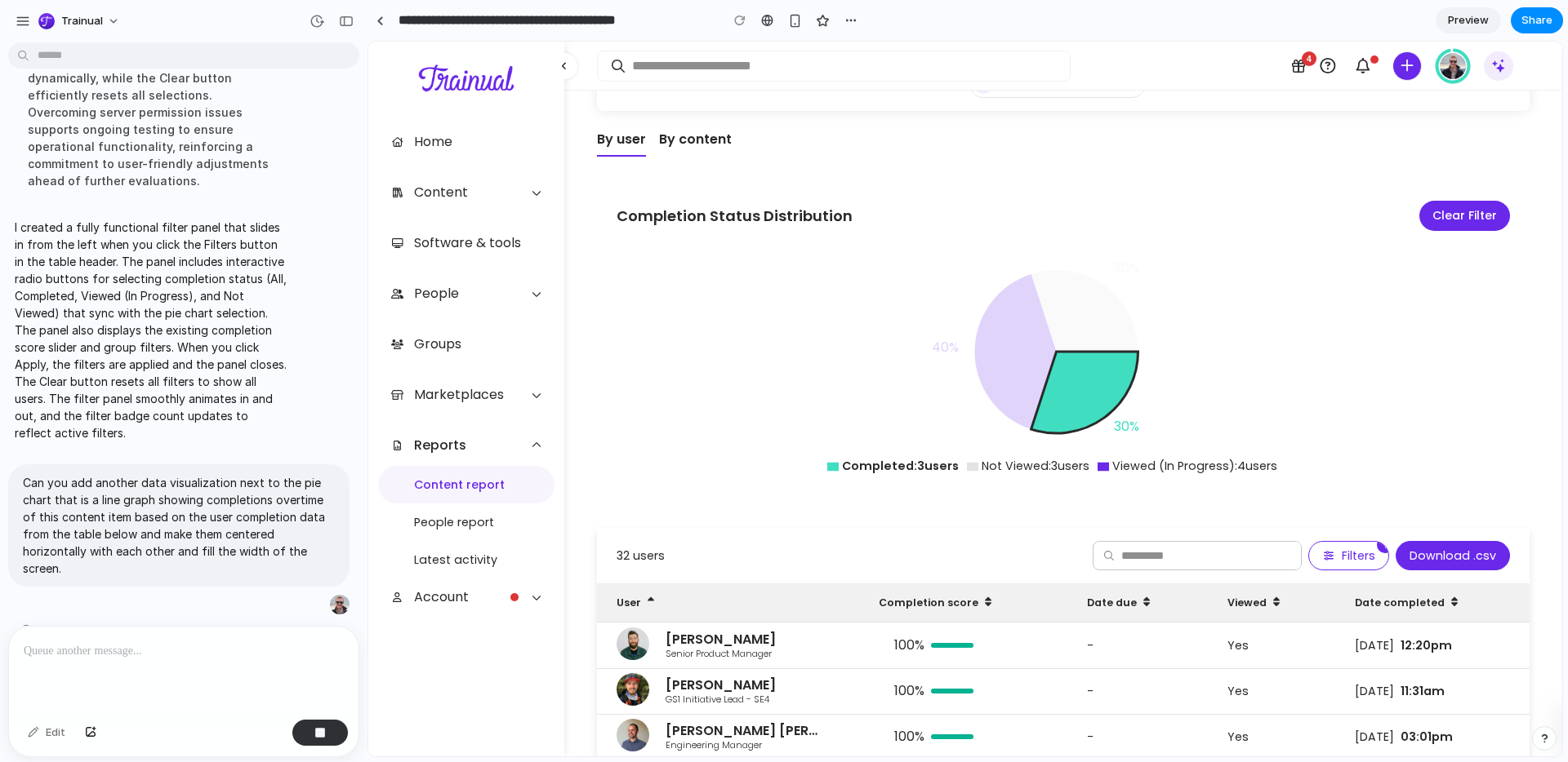
click at [703, 124] on link "By content" at bounding box center [695, 140] width 73 height 31
click at [708, 124] on link "By content" at bounding box center [695, 140] width 73 height 31
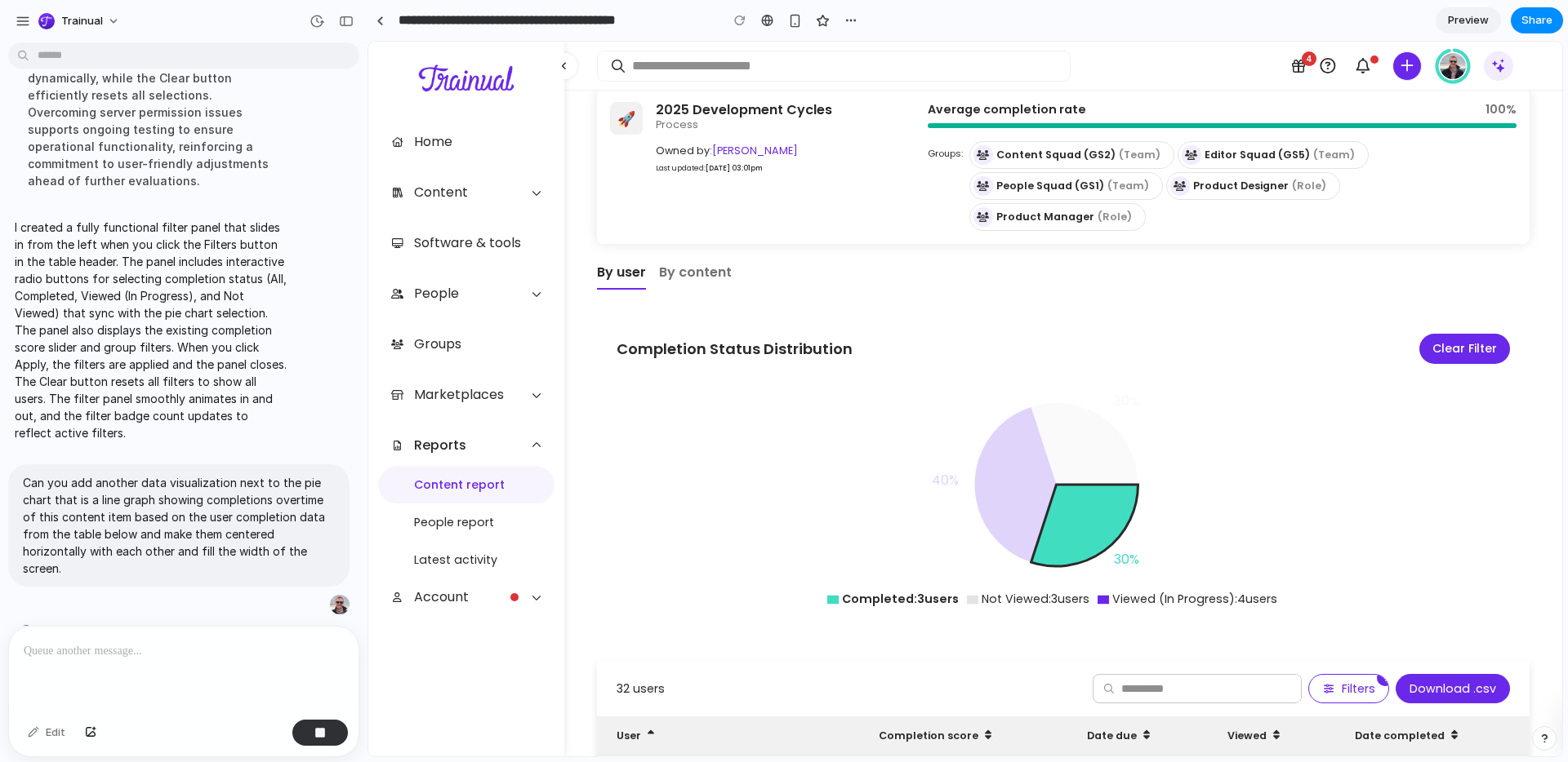
scroll to position [12, 0]
